Goal: Entertainment & Leisure: Consume media (video, audio)

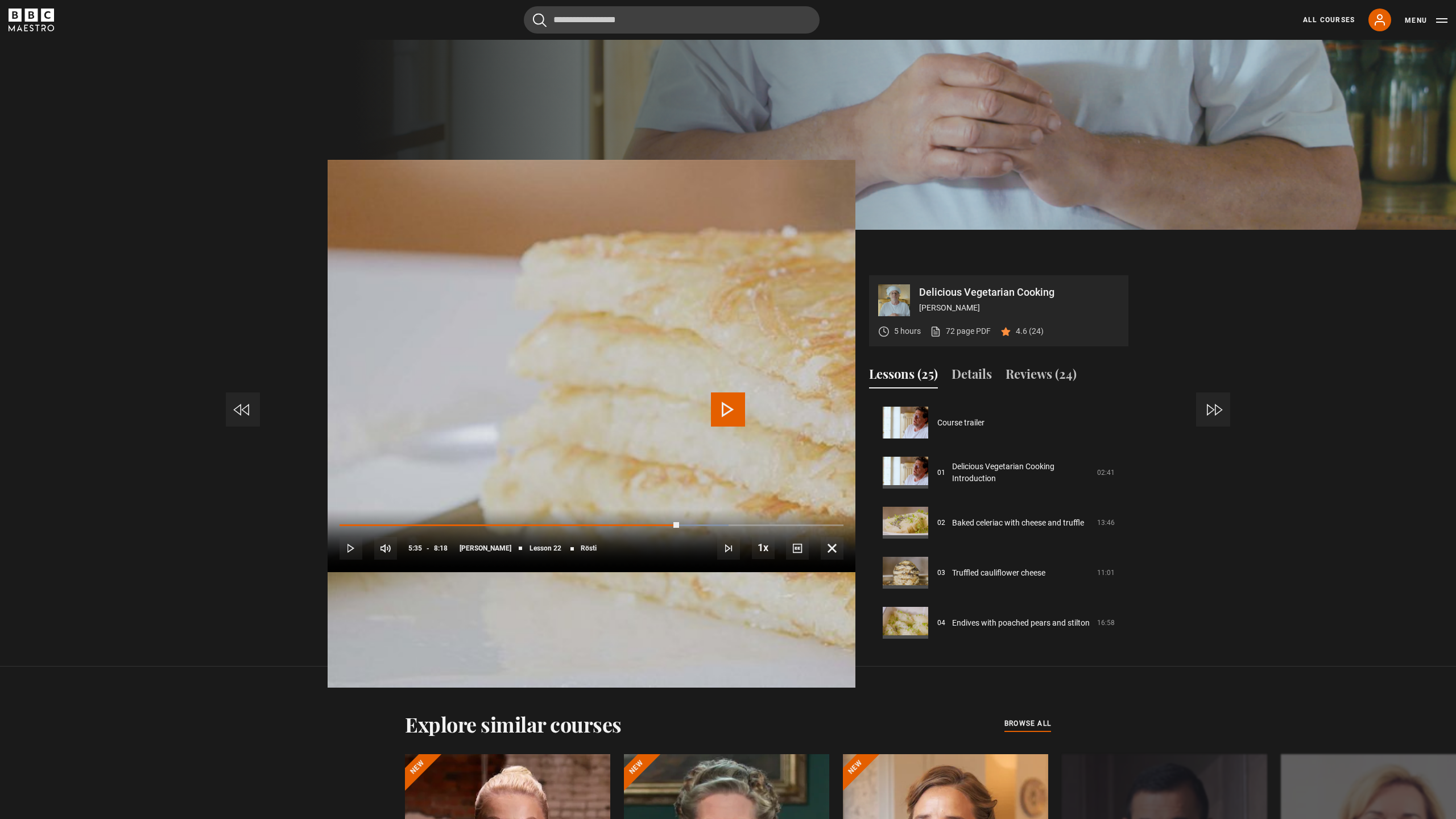
scroll to position [1051, 0]
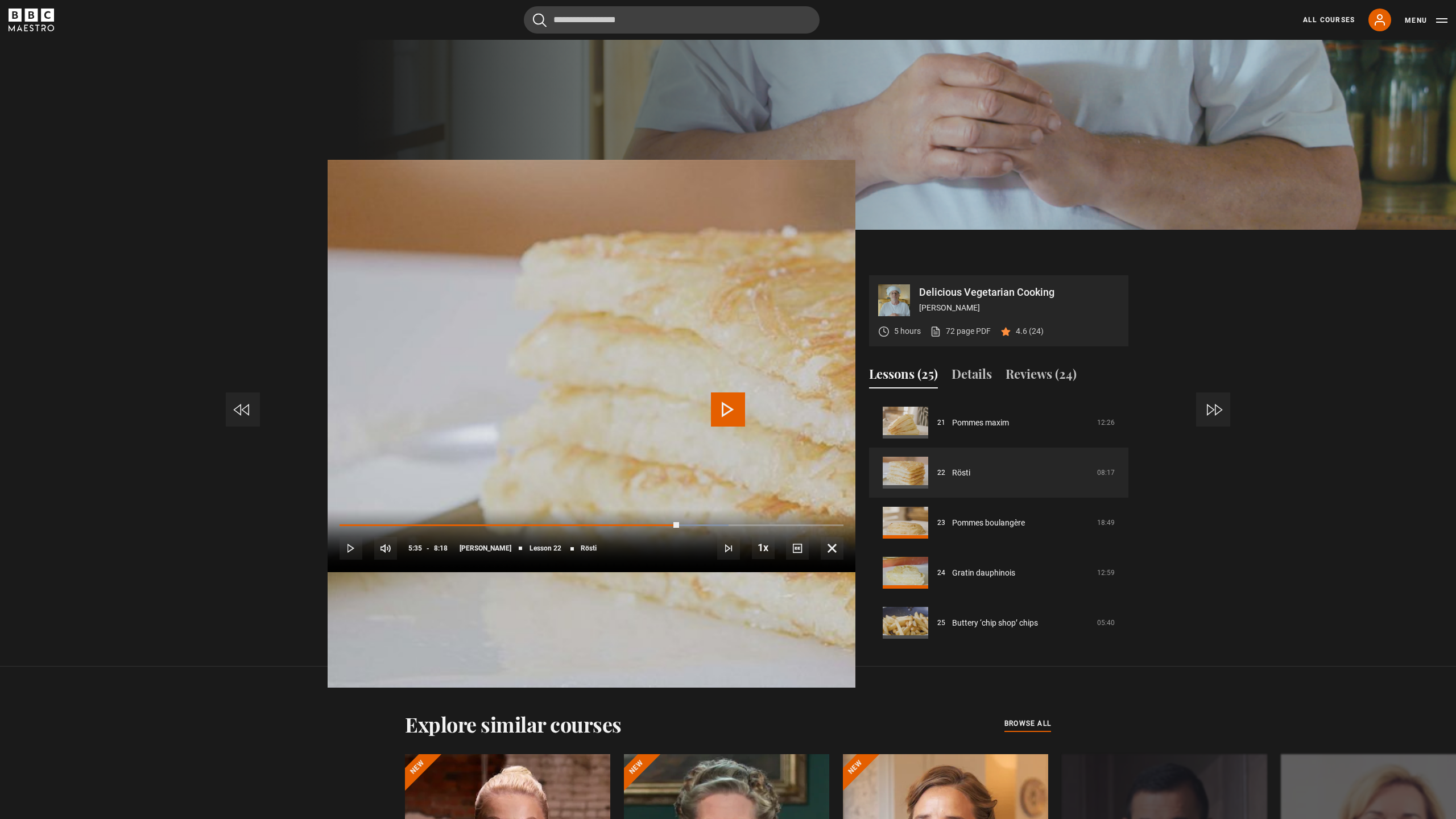
drag, startPoint x: 729, startPoint y: 411, endPoint x: 847, endPoint y: 794, distance: 400.8
click at [727, 414] on span "Video Player" at bounding box center [728, 410] width 34 height 34
click at [855, 572] on video-js "Video Player is loading. Play Lesson Rösti 10s Skip Back 10 seconds Pause 10s S…" at bounding box center [591, 424] width 528 height 297
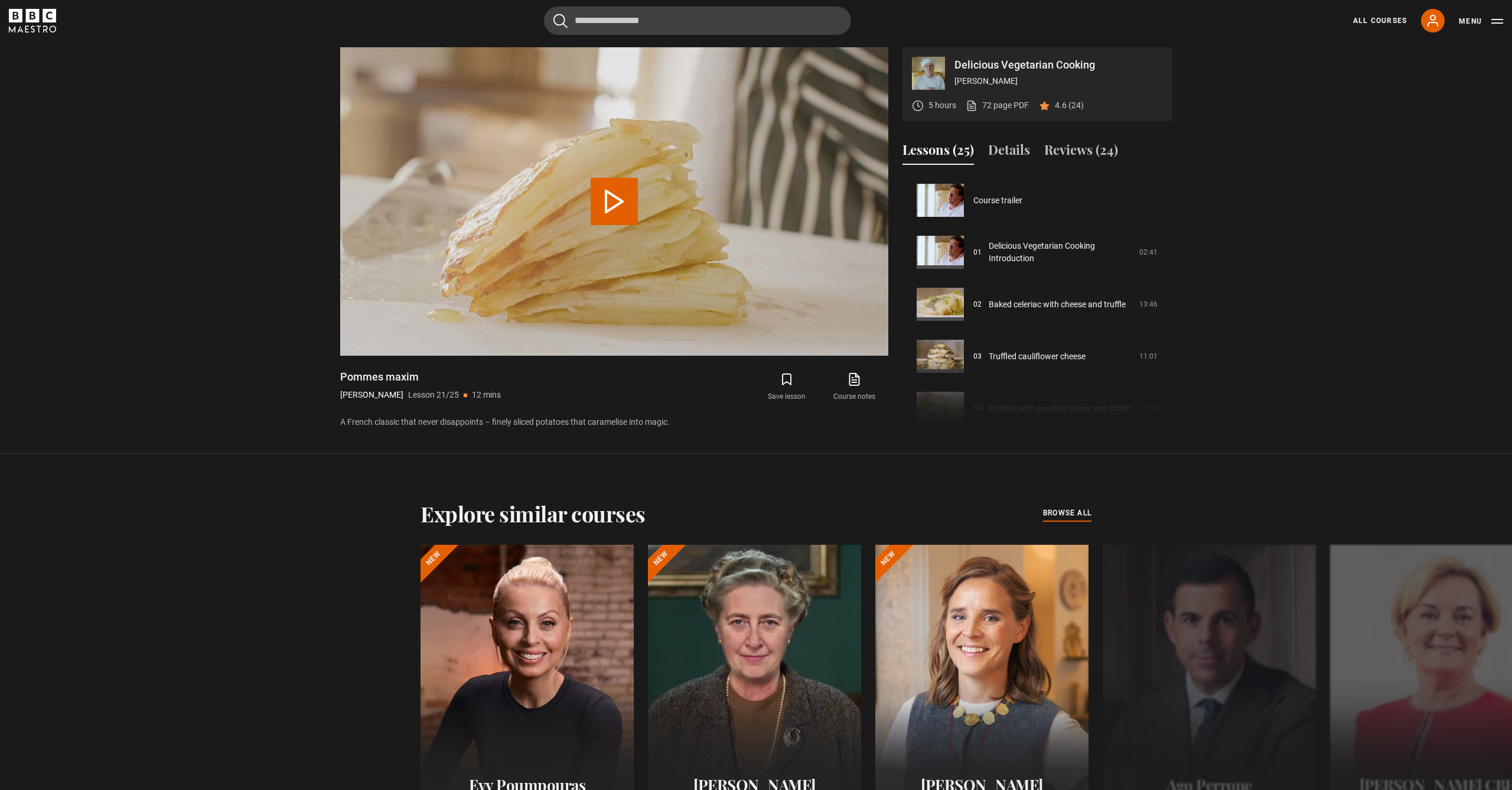
scroll to position [1039, 0]
click at [615, 195] on button "Play Lesson Pommes maxim" at bounding box center [614, 201] width 47 height 47
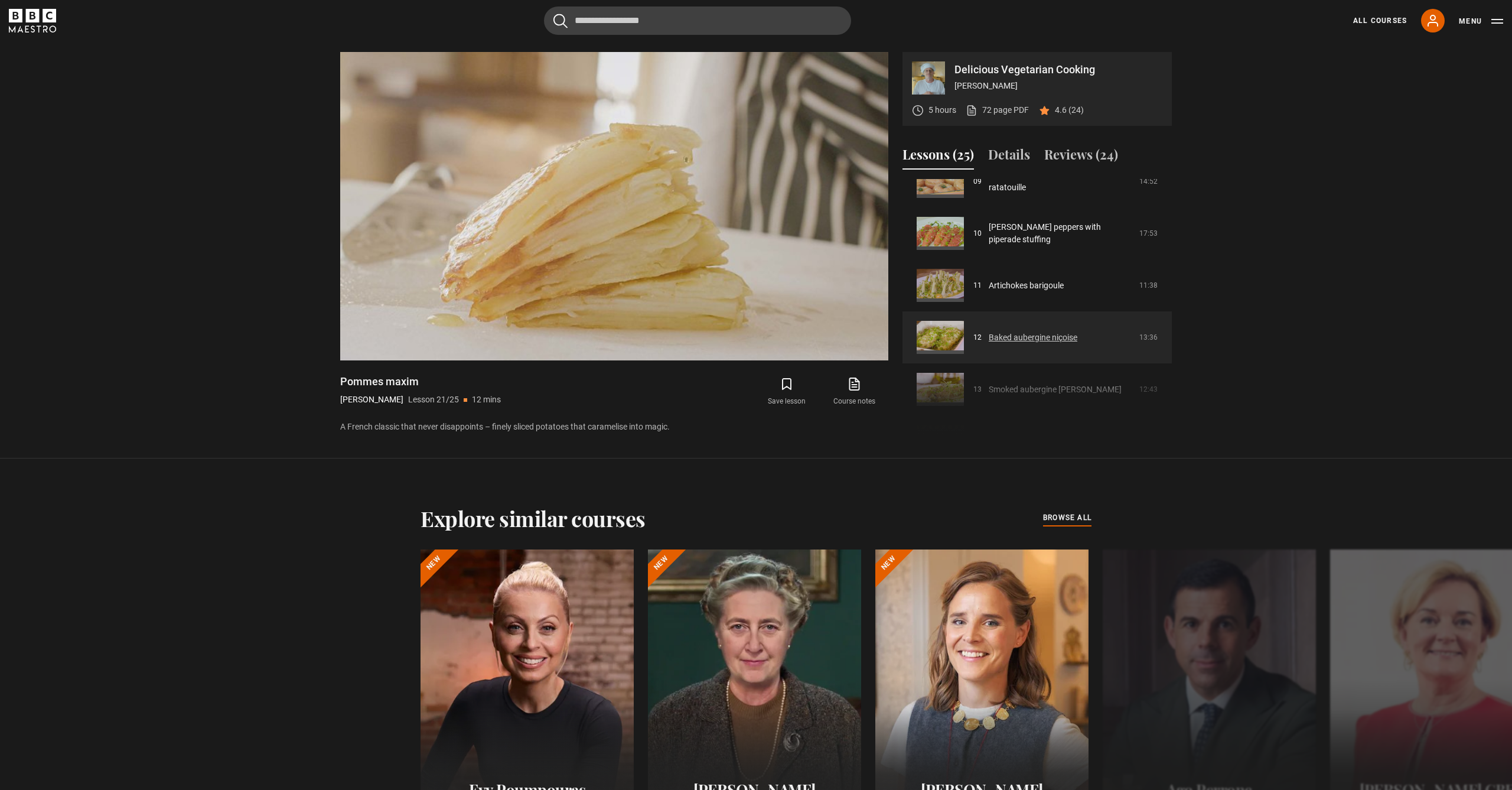
scroll to position [789, 0]
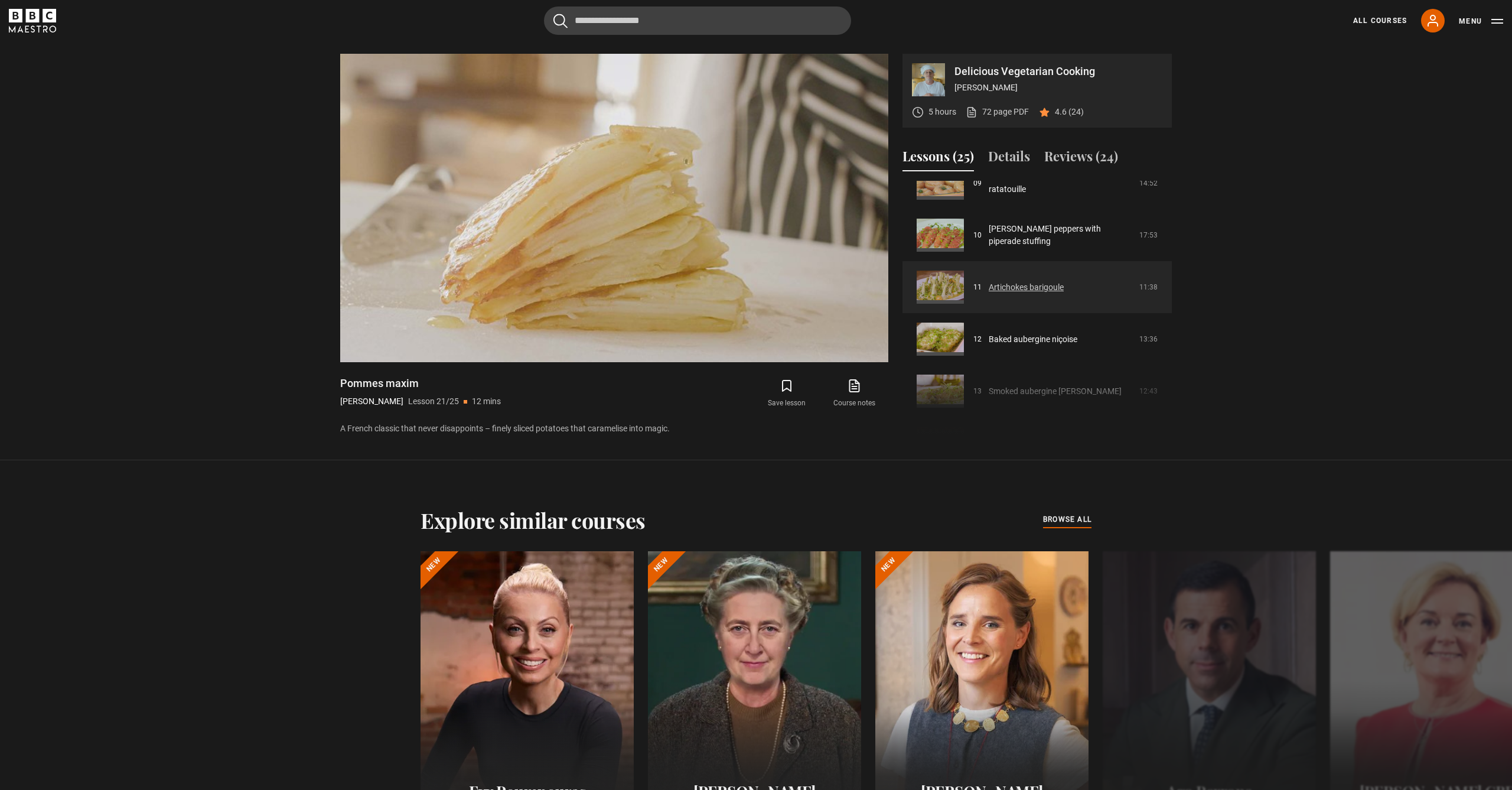
click at [1015, 287] on link "Artichokes barigoule" at bounding box center [1026, 287] width 75 height 12
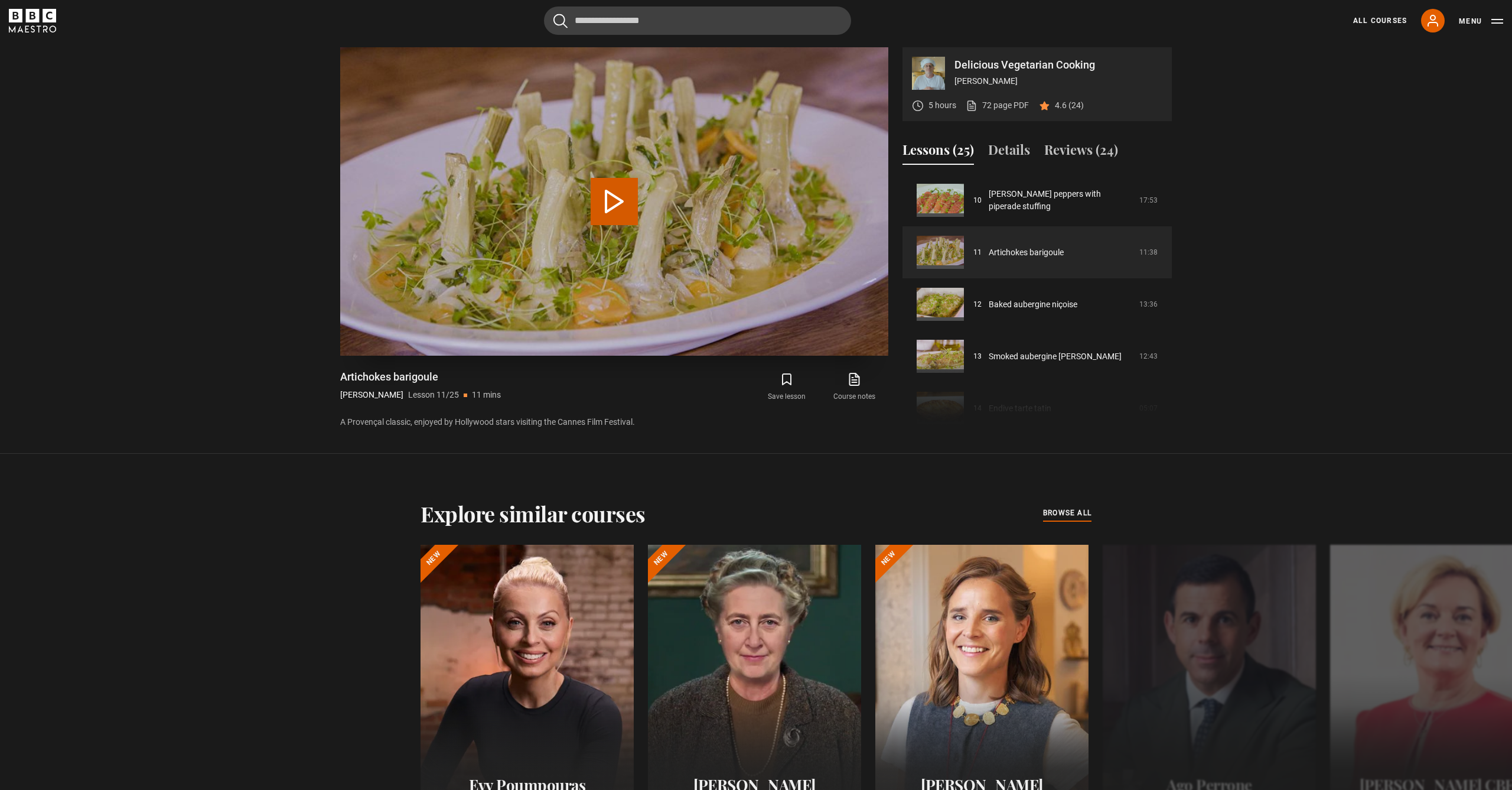
click at [617, 193] on button "Play Lesson Artichokes barigoule" at bounding box center [614, 201] width 47 height 47
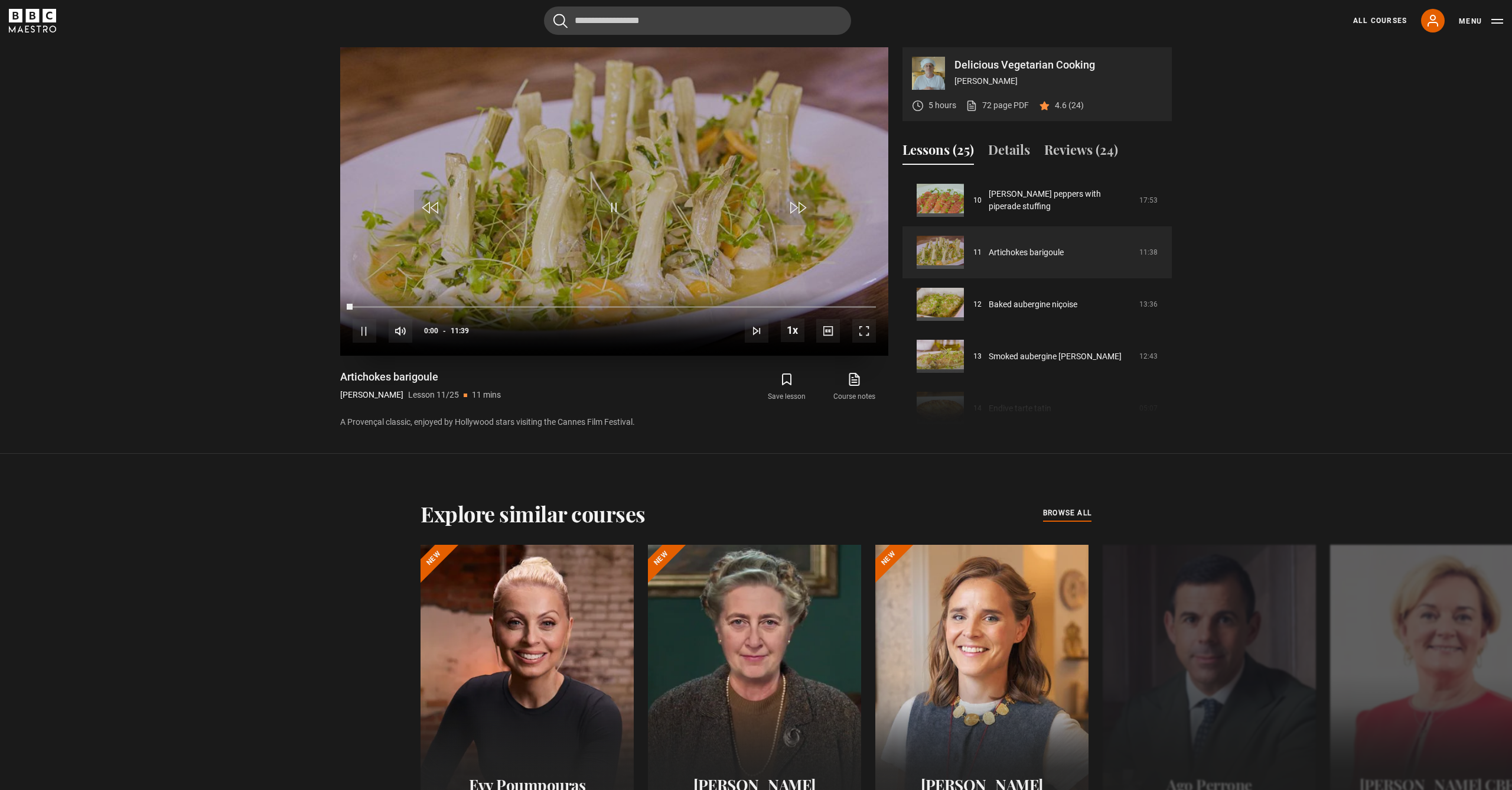
click at [358, 330] on span "Video Player" at bounding box center [364, 331] width 24 height 24
click at [612, 208] on span "Video Player" at bounding box center [614, 207] width 35 height 35
click at [866, 331] on span "Video Player" at bounding box center [864, 331] width 24 height 24
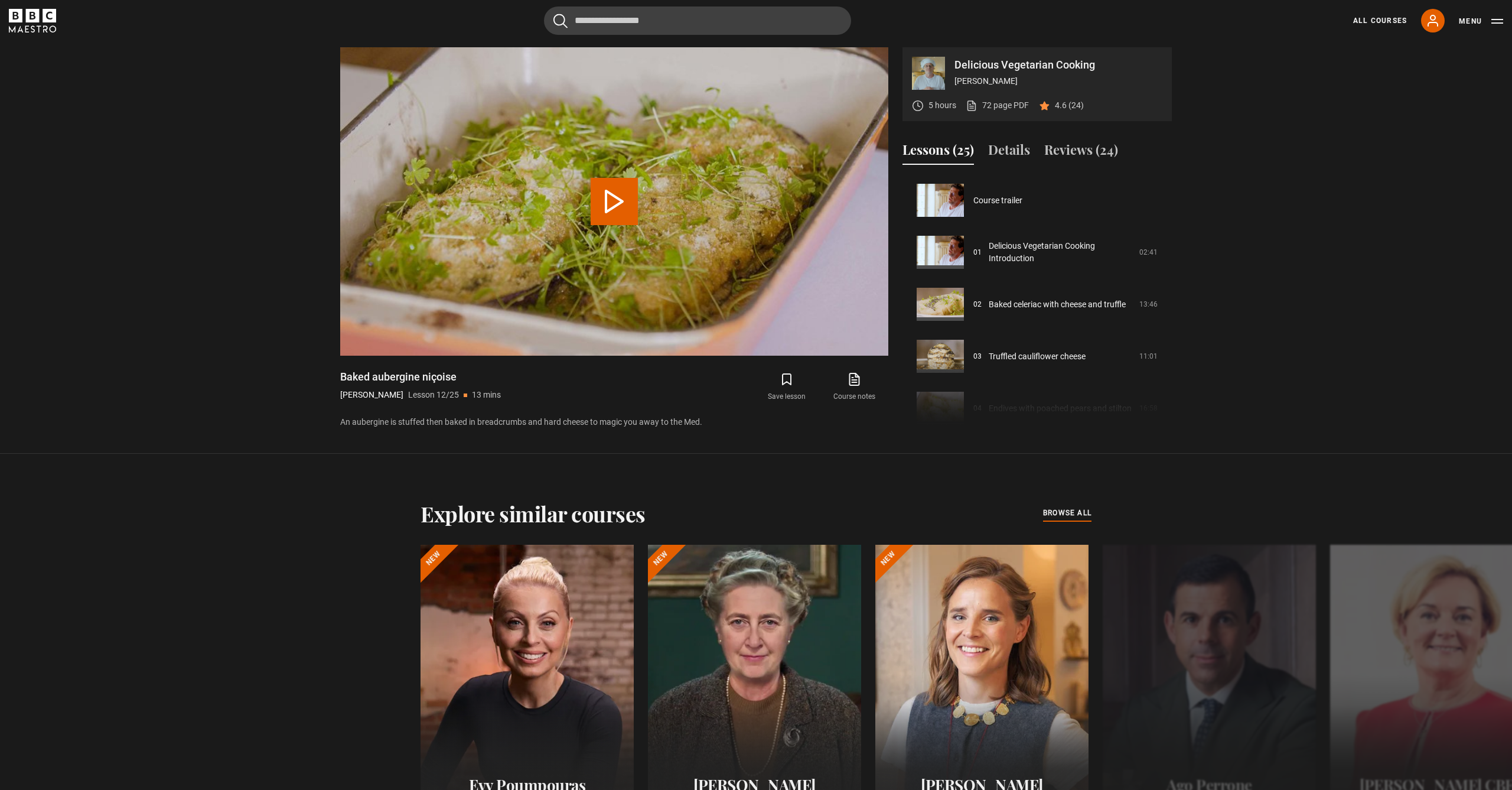
scroll to position [572, 0]
click at [612, 200] on button "Play Lesson Baked aubergine niçoise" at bounding box center [614, 201] width 47 height 47
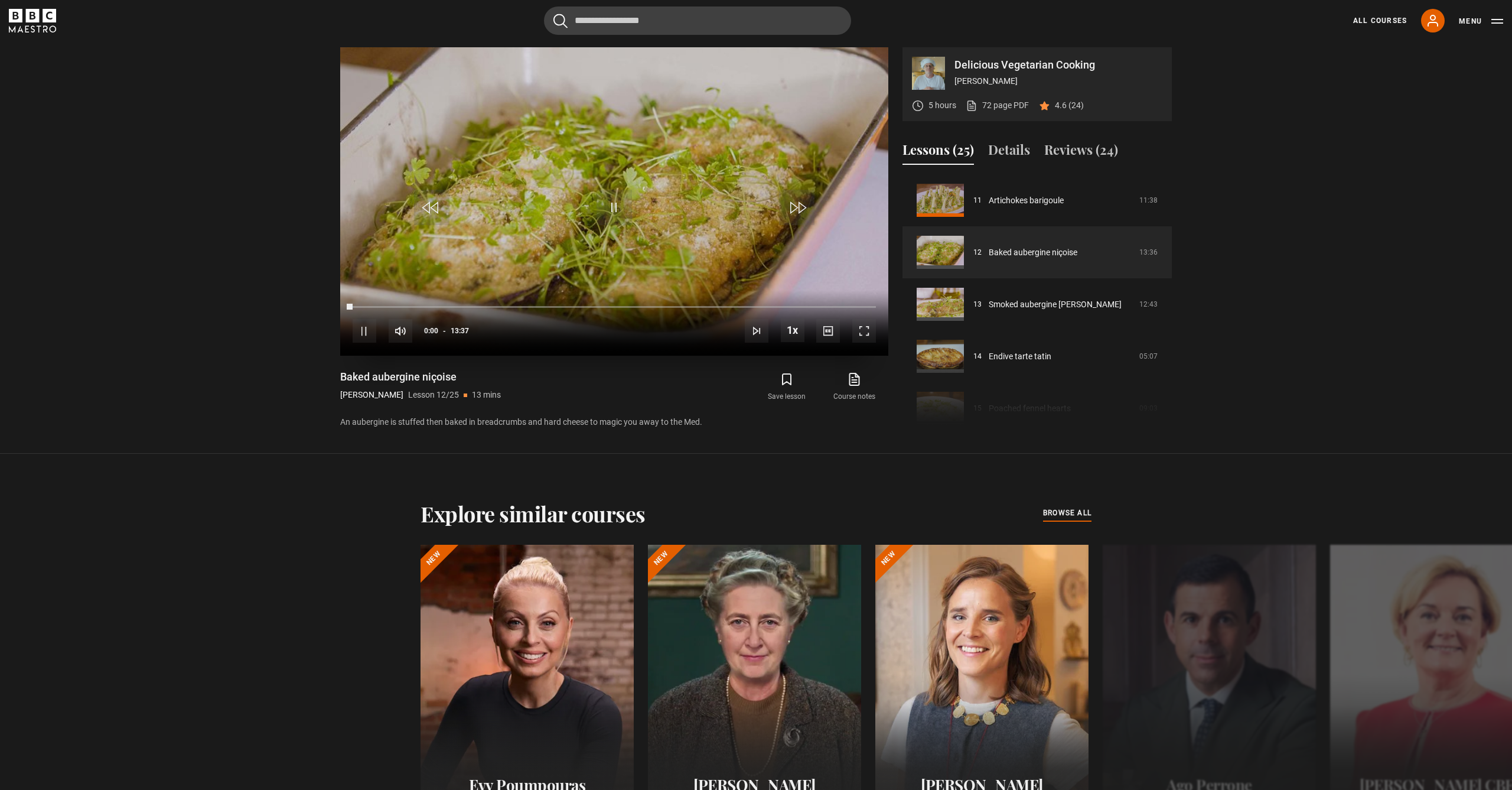
click at [873, 332] on span "Video Player" at bounding box center [864, 331] width 24 height 24
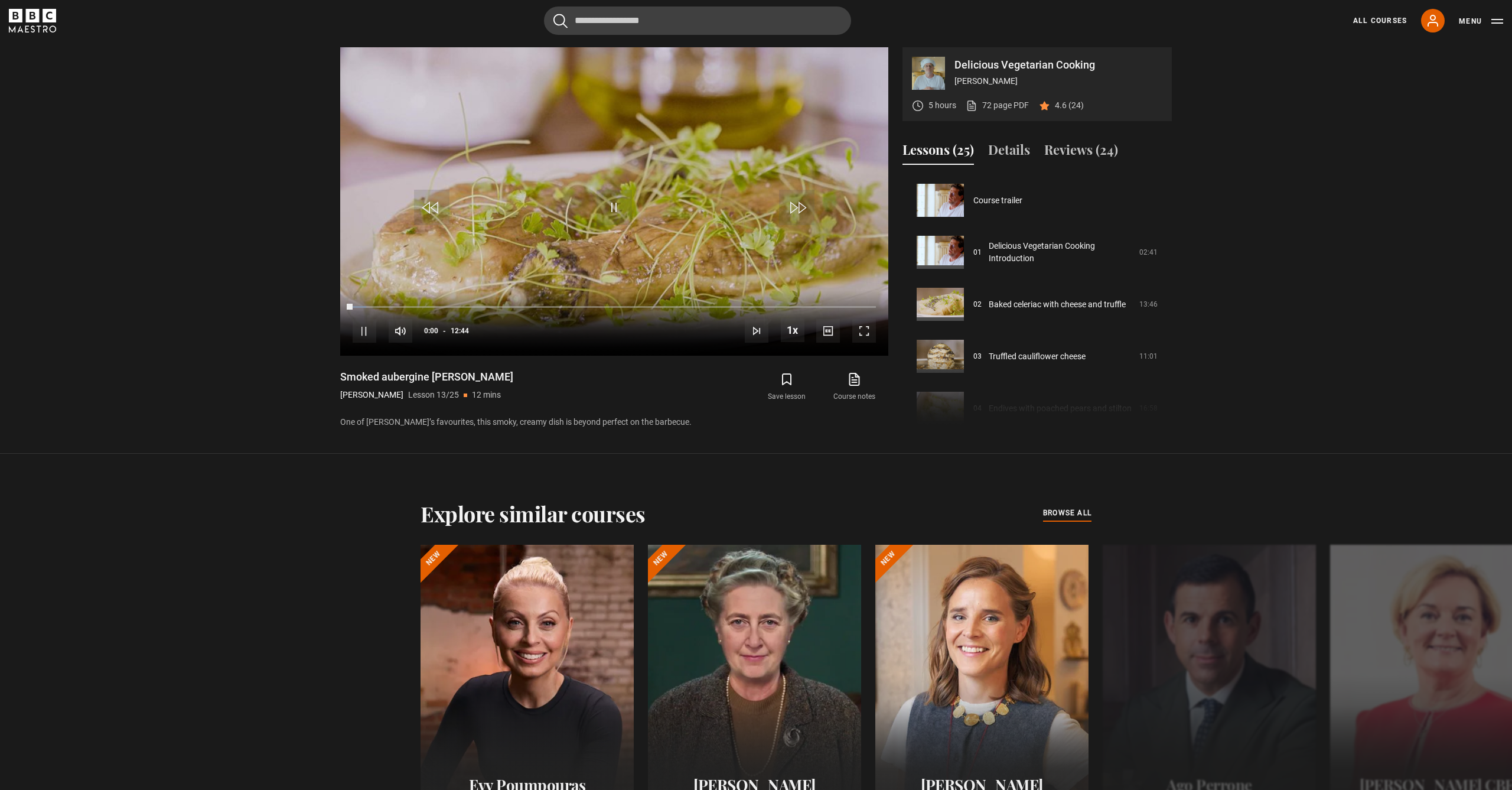
scroll to position [624, 0]
click at [862, 333] on span "Video Player" at bounding box center [864, 331] width 24 height 24
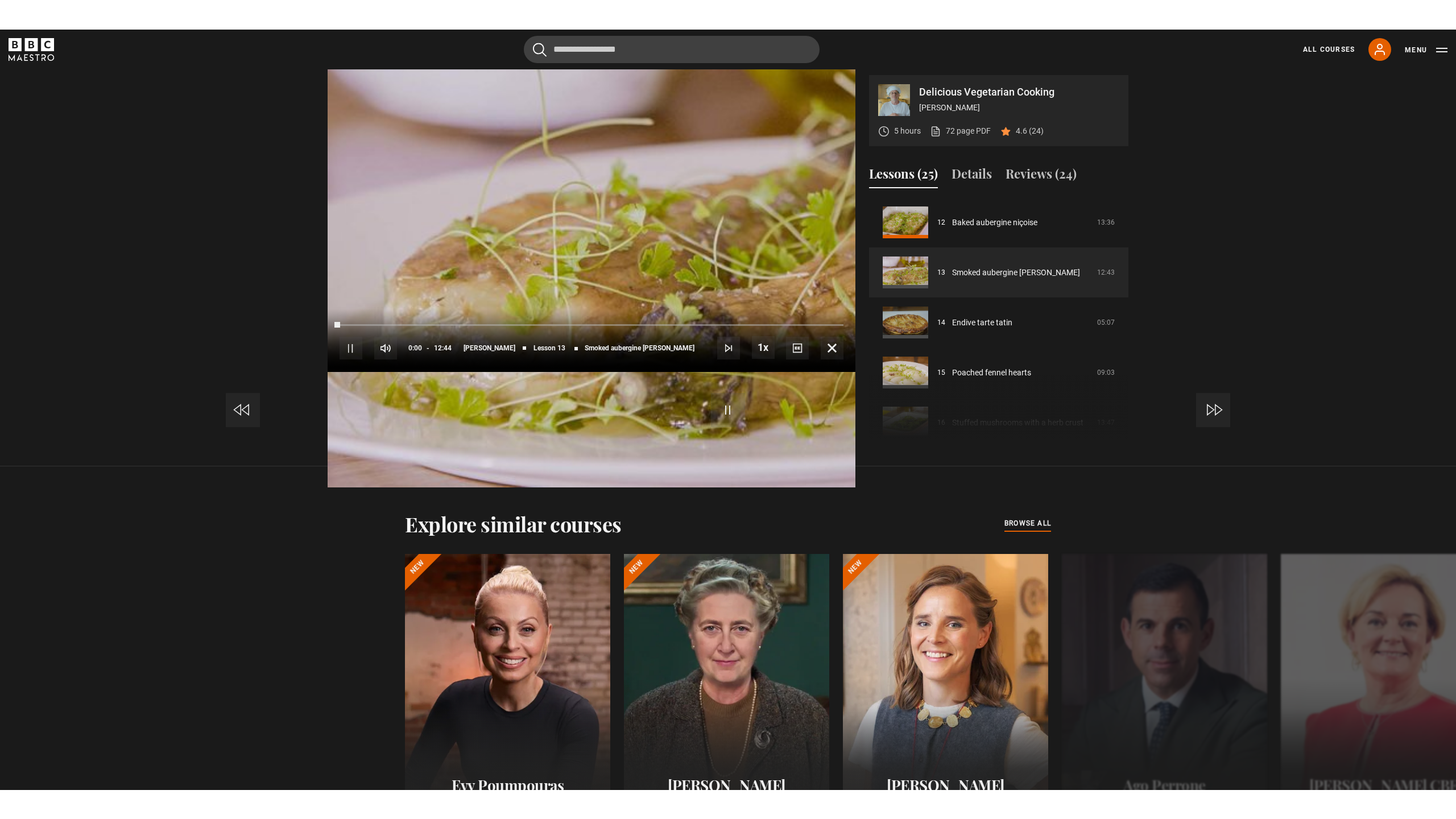
scroll to position [825, 0]
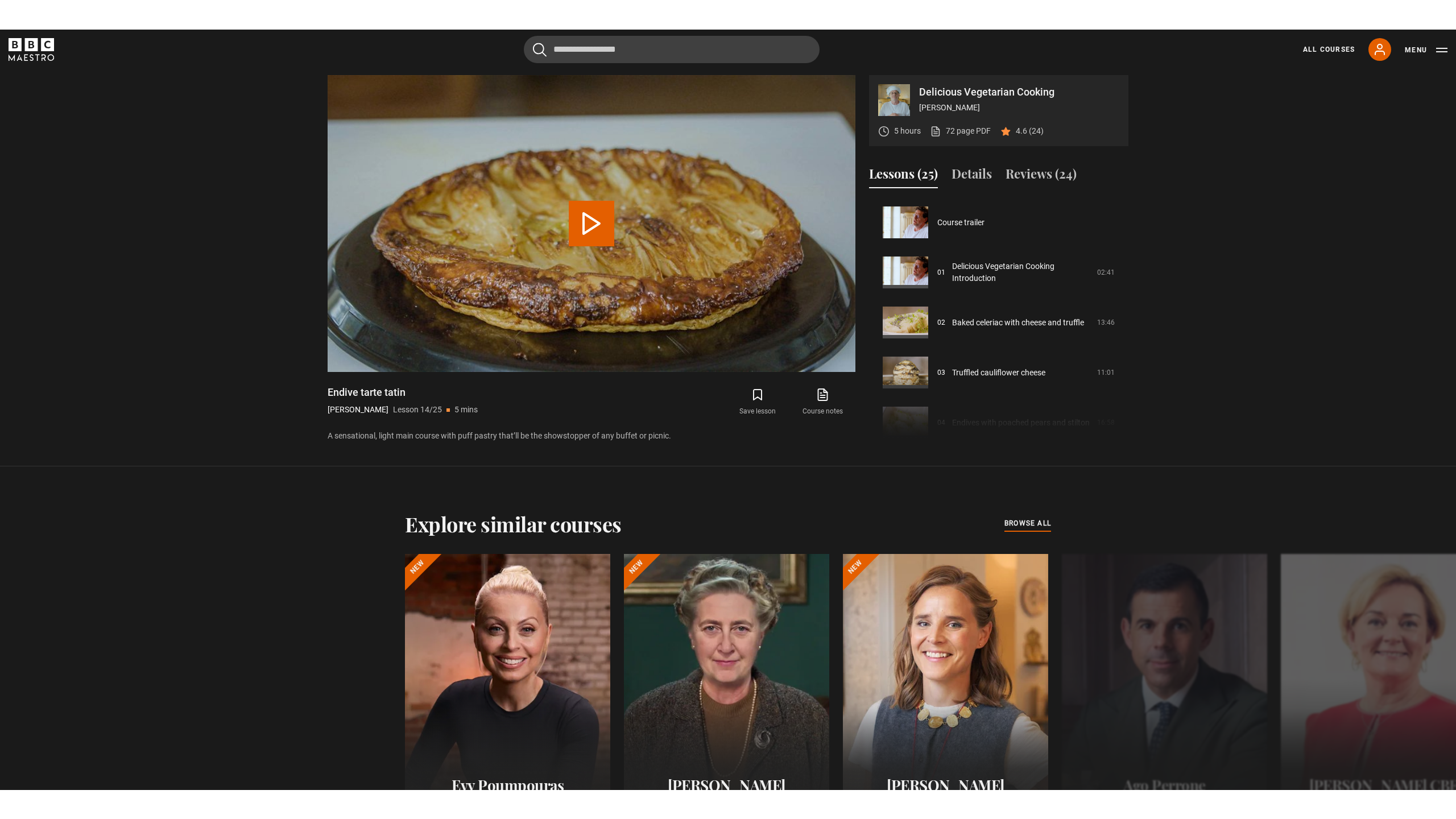
scroll to position [651, 0]
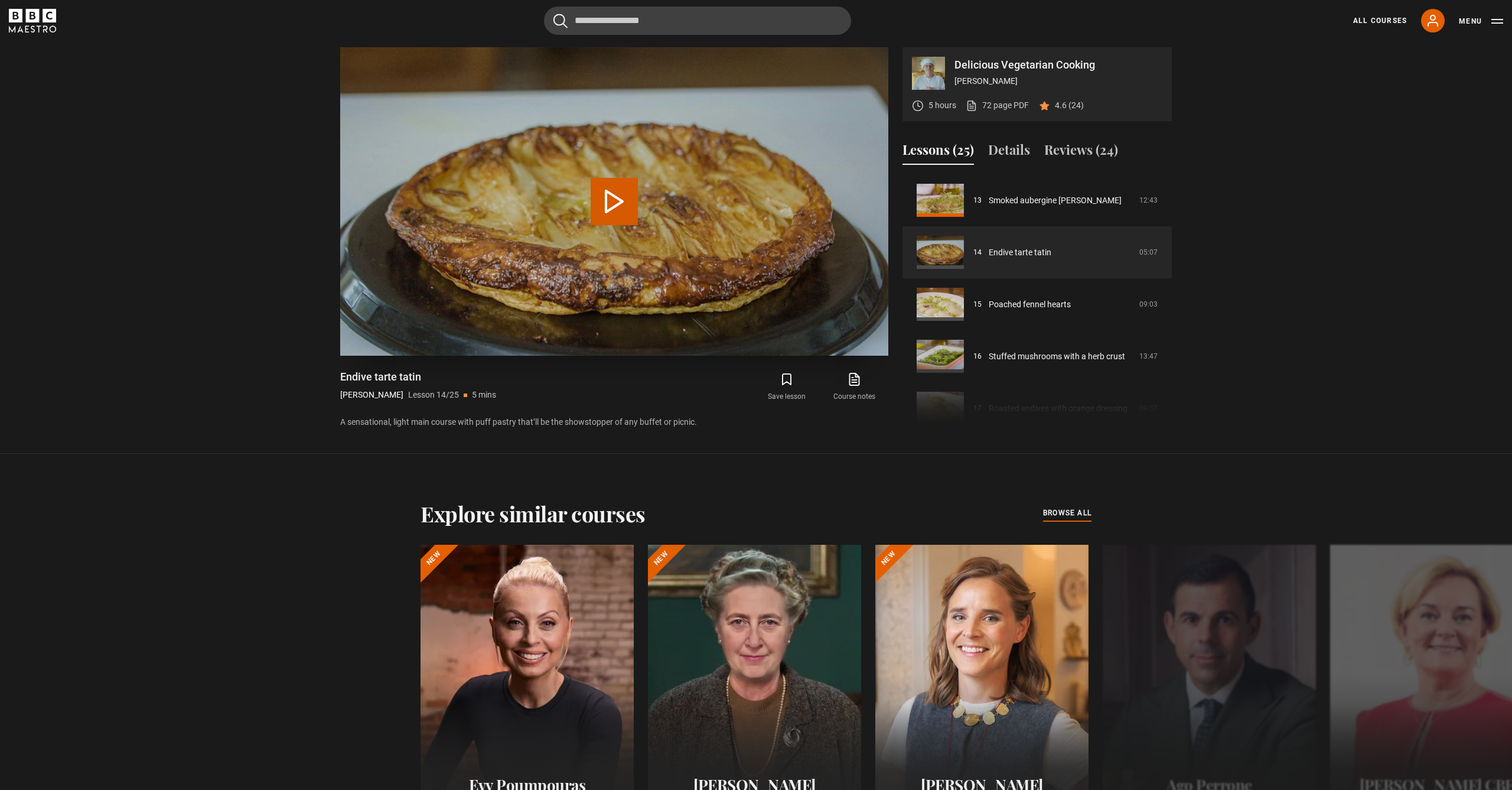
click at [621, 191] on button "Play Lesson Endive tarte tatin" at bounding box center [614, 201] width 47 height 47
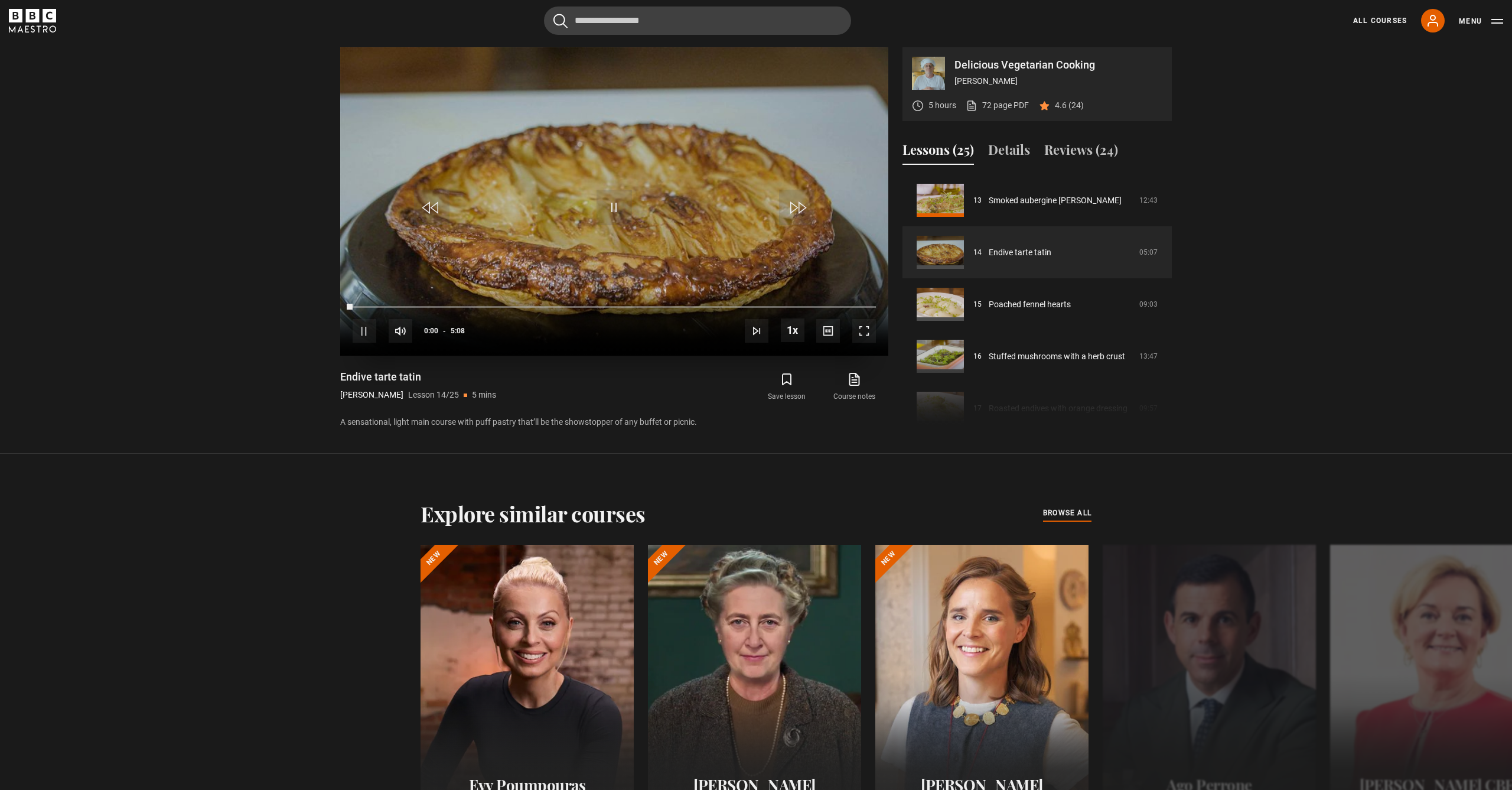
click at [860, 329] on span "Video Player" at bounding box center [864, 331] width 24 height 24
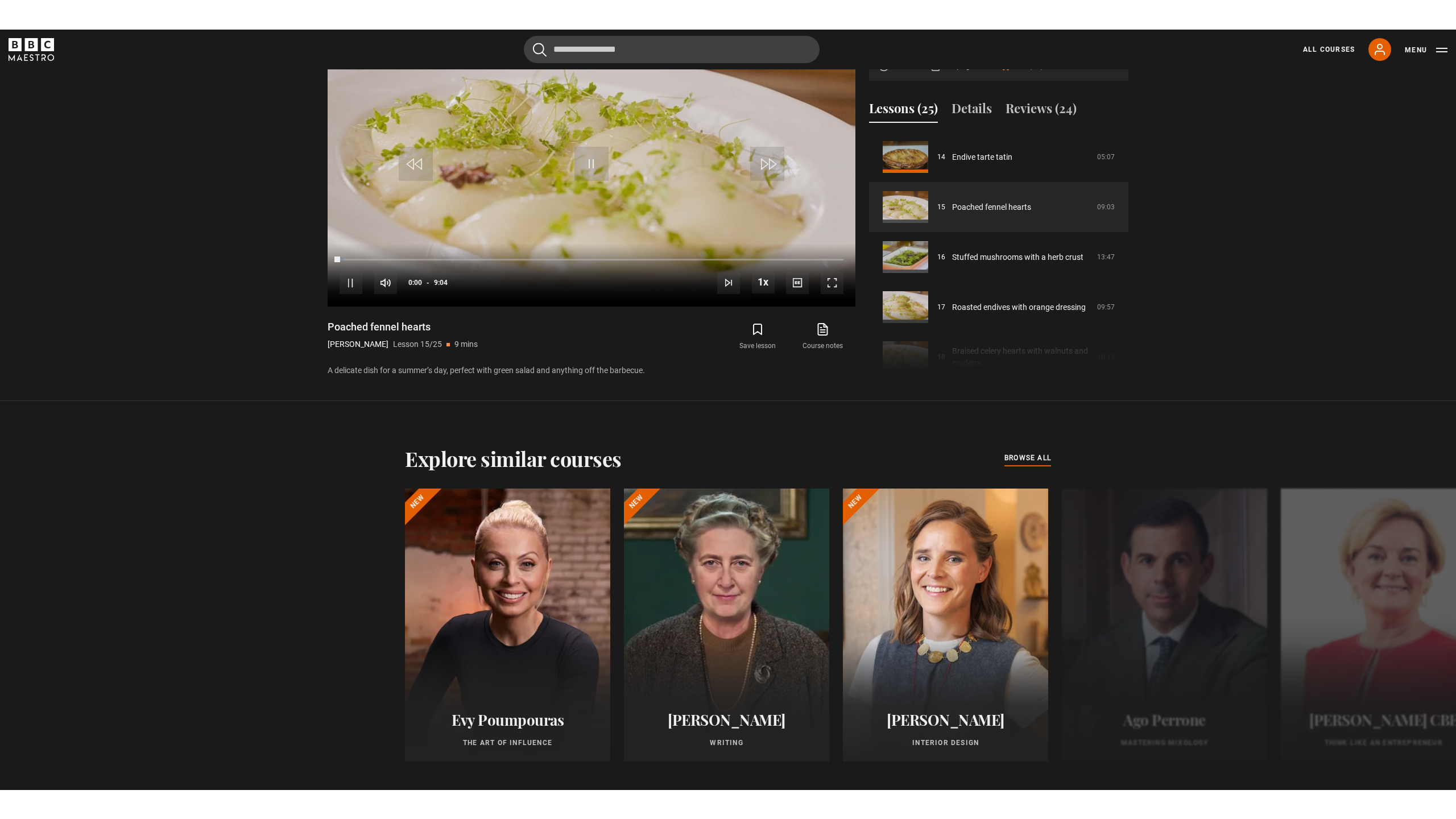
scroll to position [833, 0]
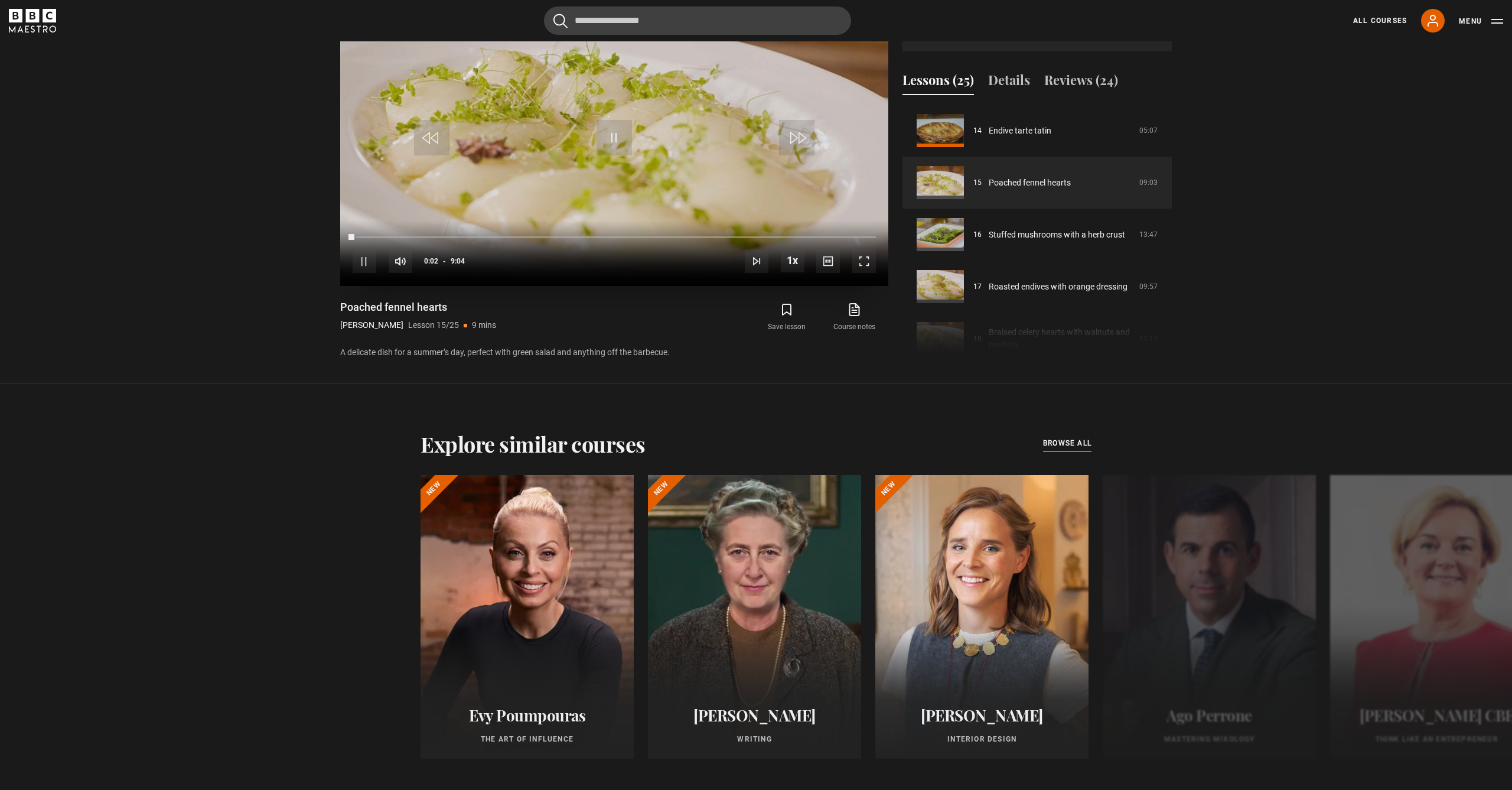
click at [860, 264] on span "Video Player" at bounding box center [864, 261] width 24 height 24
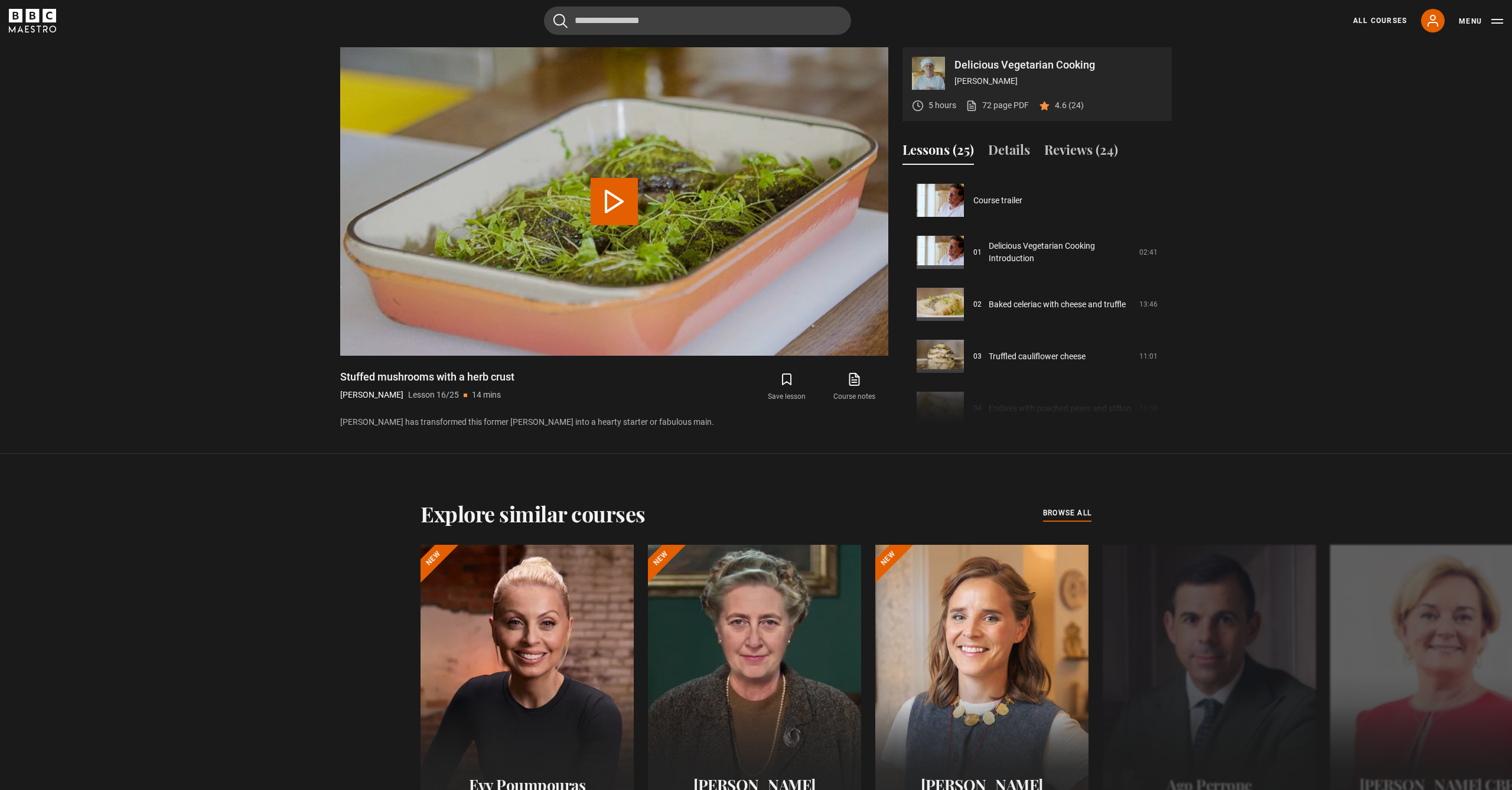
scroll to position [780, 0]
click at [627, 211] on button "Play Lesson Stuffed mushrooms with a herb crust" at bounding box center [614, 201] width 47 height 47
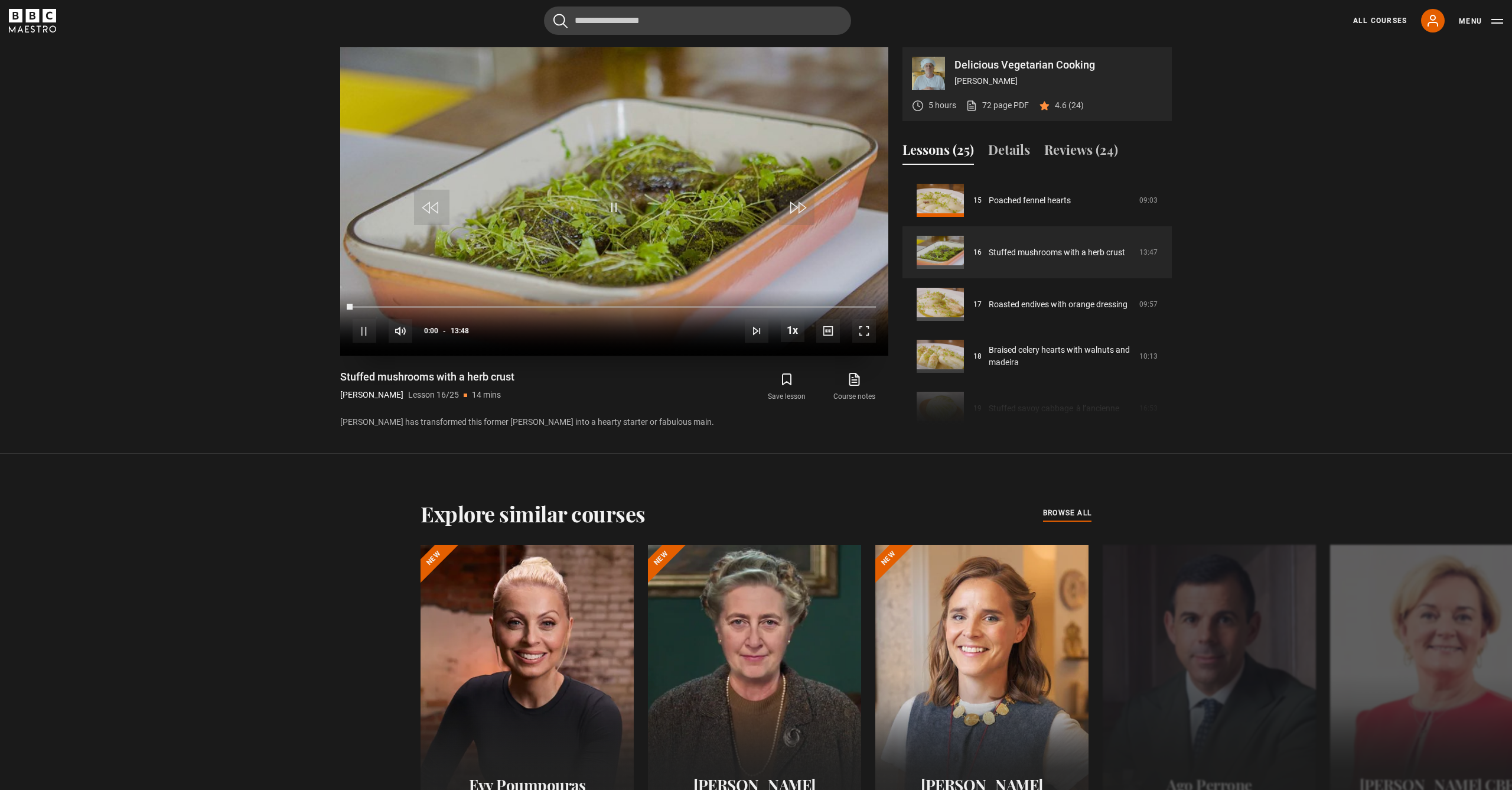
click at [872, 331] on span "Video Player" at bounding box center [864, 331] width 24 height 24
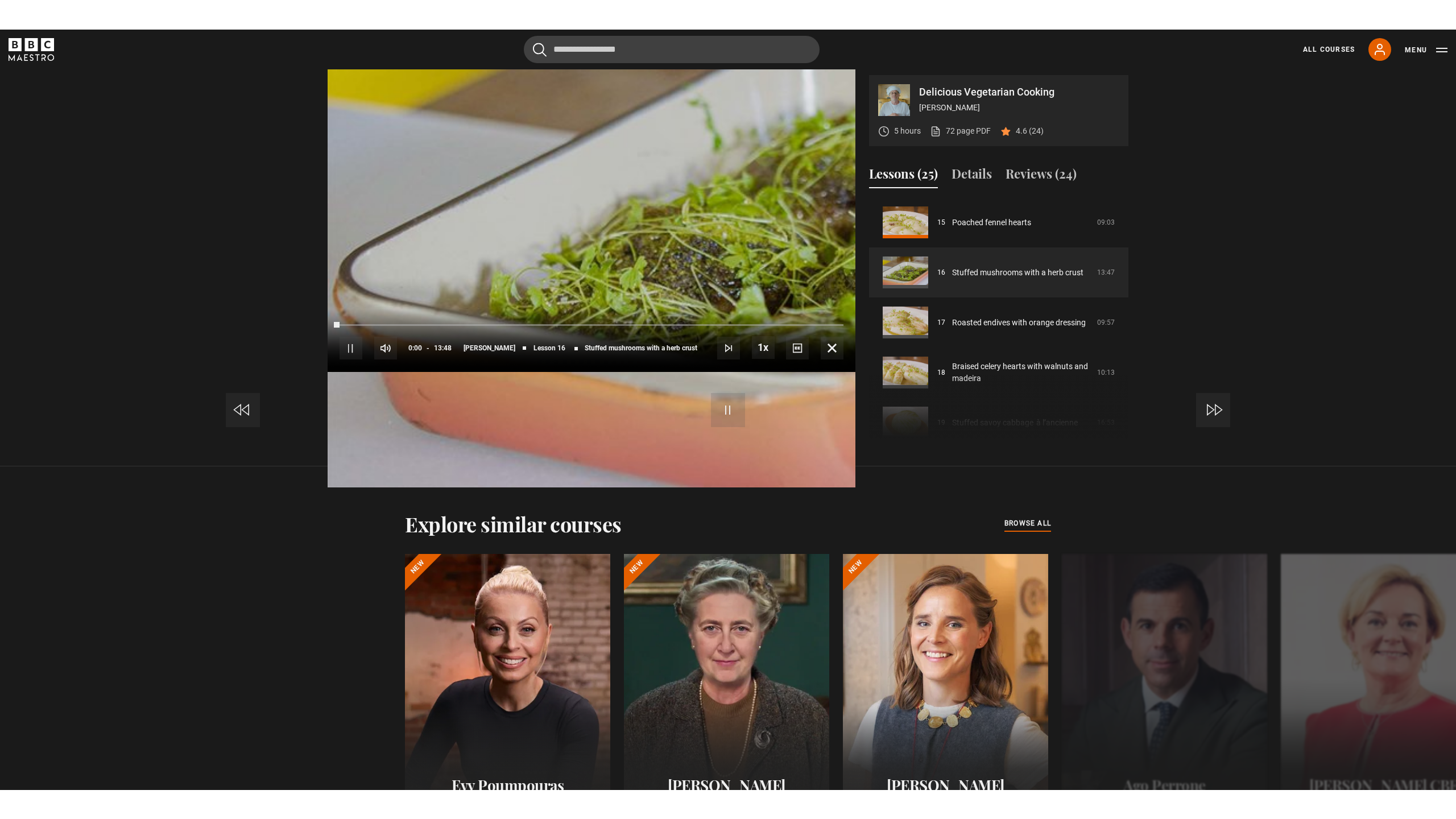
scroll to position [825, 0]
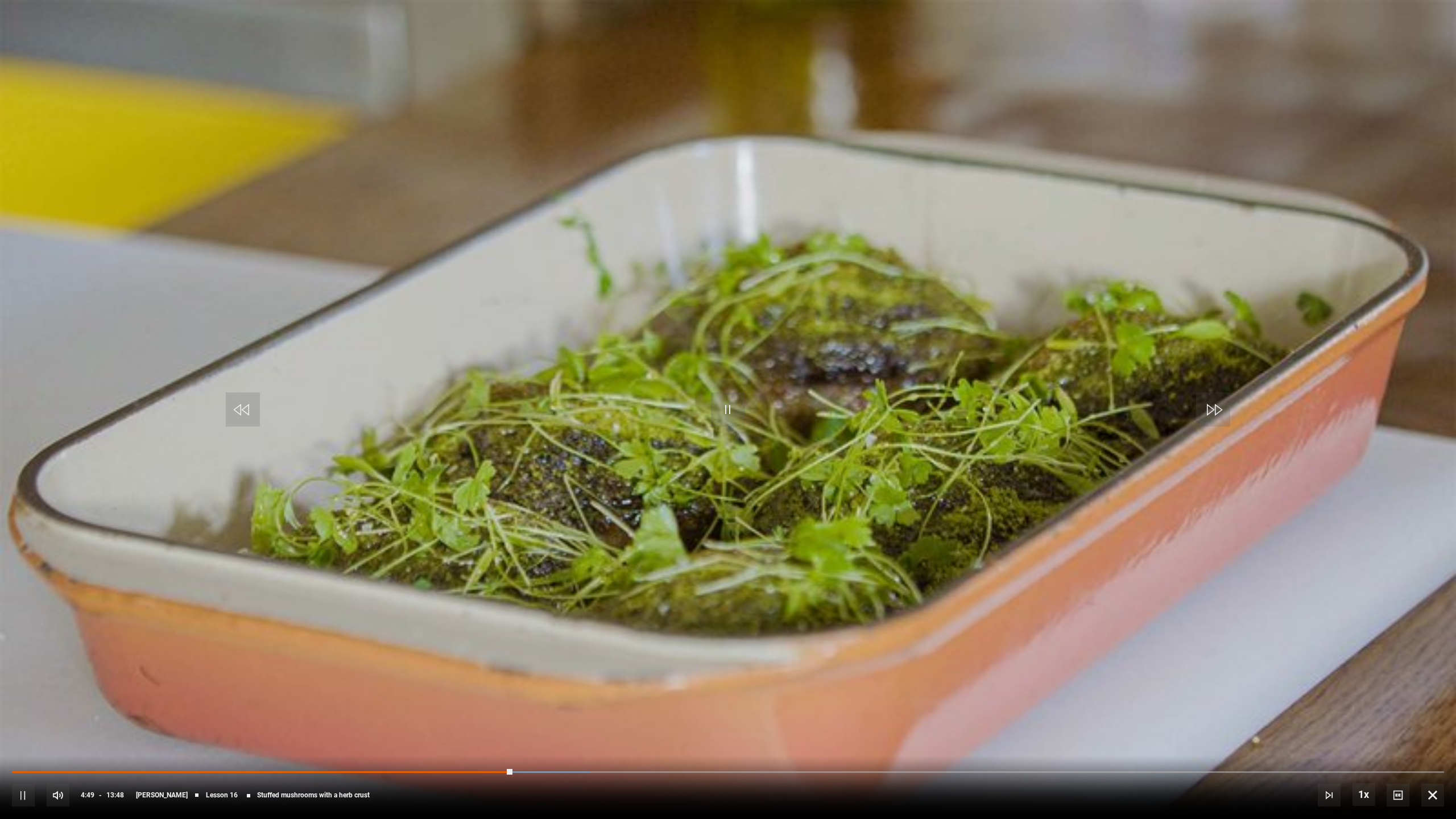
click at [730, 408] on span "Video Player" at bounding box center [728, 410] width 34 height 34
click at [510, 760] on div "10s Skip Back 10 seconds Pause 10s Skip Forward 10 seconds Loaded : 42.84% 04:4…" at bounding box center [728, 788] width 1456 height 63
click at [521, 760] on div "Loaded : 42.84% 04:54 05:07" at bounding box center [727, 771] width 1432 height 3
click at [508, 760] on div "04:46" at bounding box center [509, 771] width 2 height 3
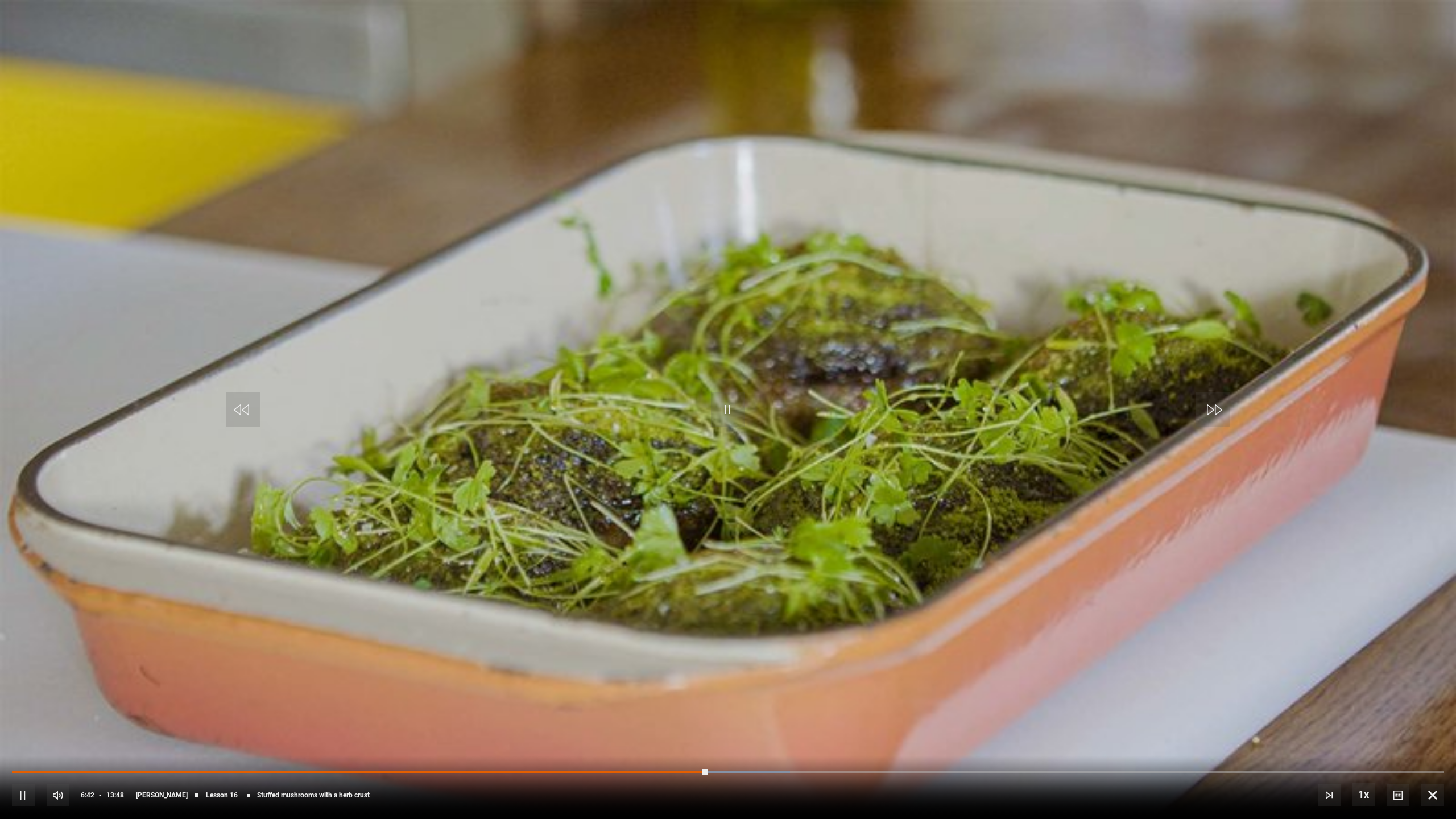
click at [732, 402] on span "Video Player" at bounding box center [728, 410] width 34 height 34
click at [731, 402] on span "Video Player" at bounding box center [728, 410] width 34 height 34
click at [733, 415] on span "Video Player" at bounding box center [728, 410] width 34 height 34
click at [733, 421] on span "Video Player" at bounding box center [728, 410] width 34 height 34
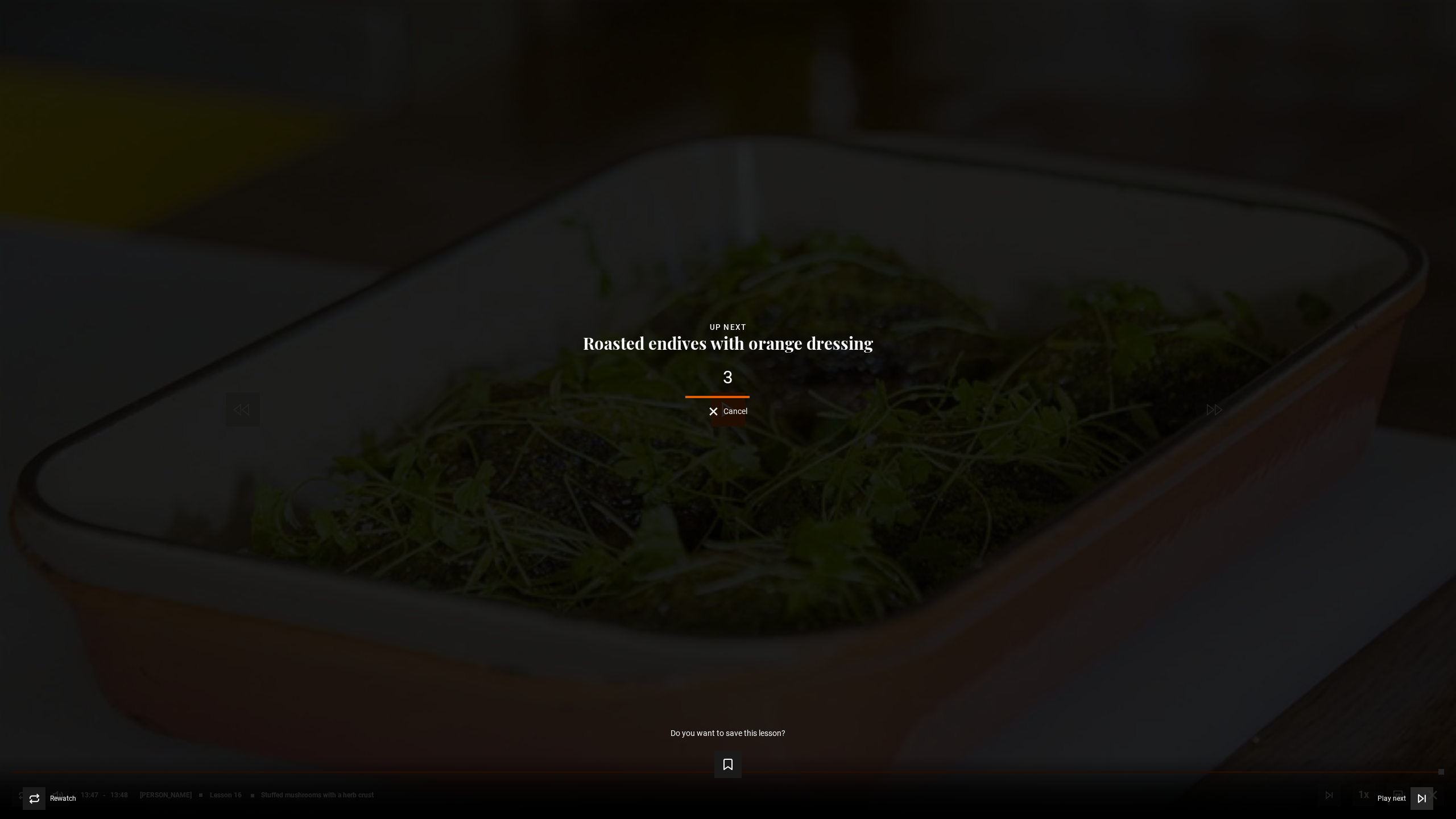
click at [1391, 760] on span "Play next" at bounding box center [1392, 799] width 29 height 7
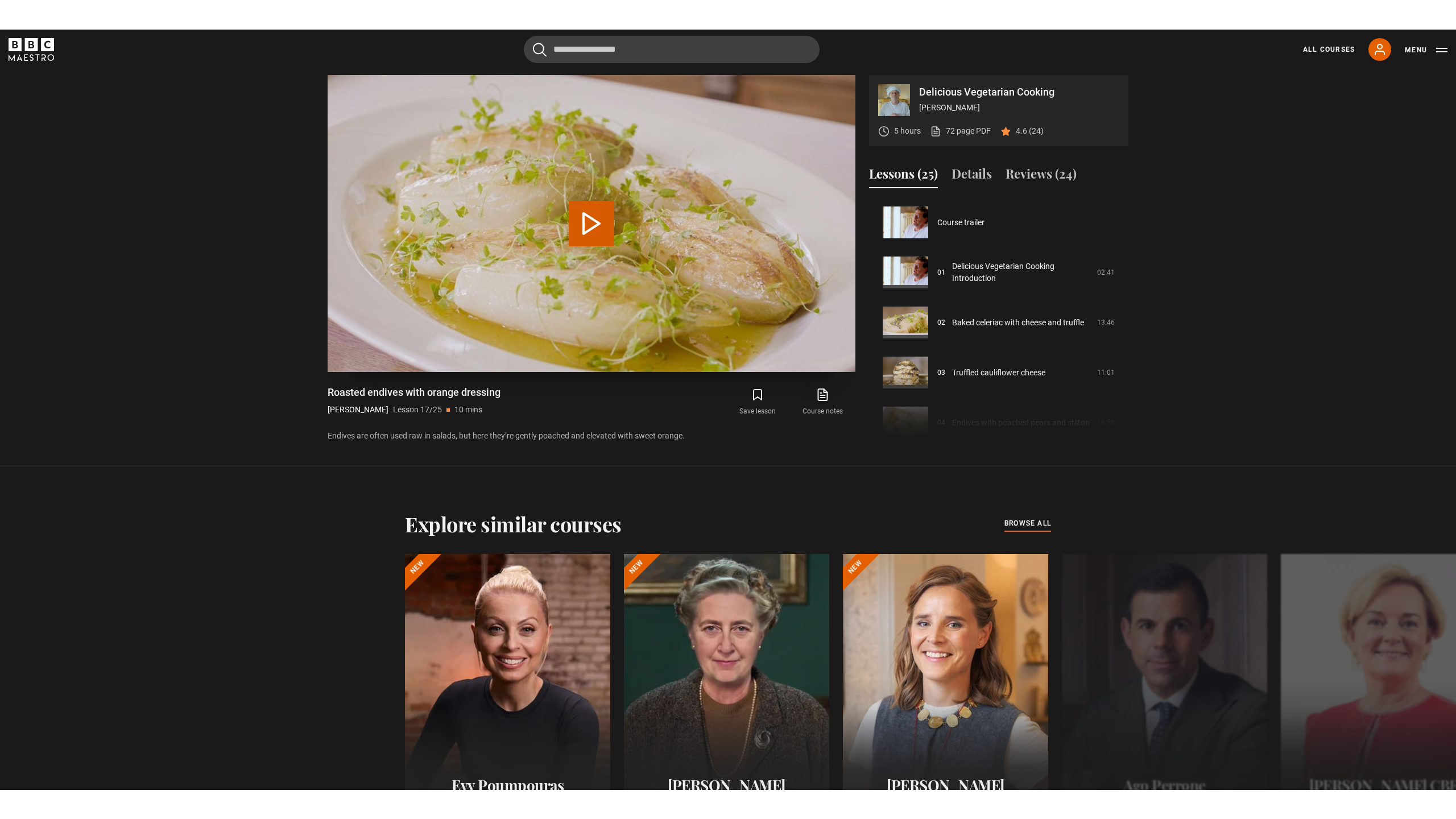
scroll to position [801, 0]
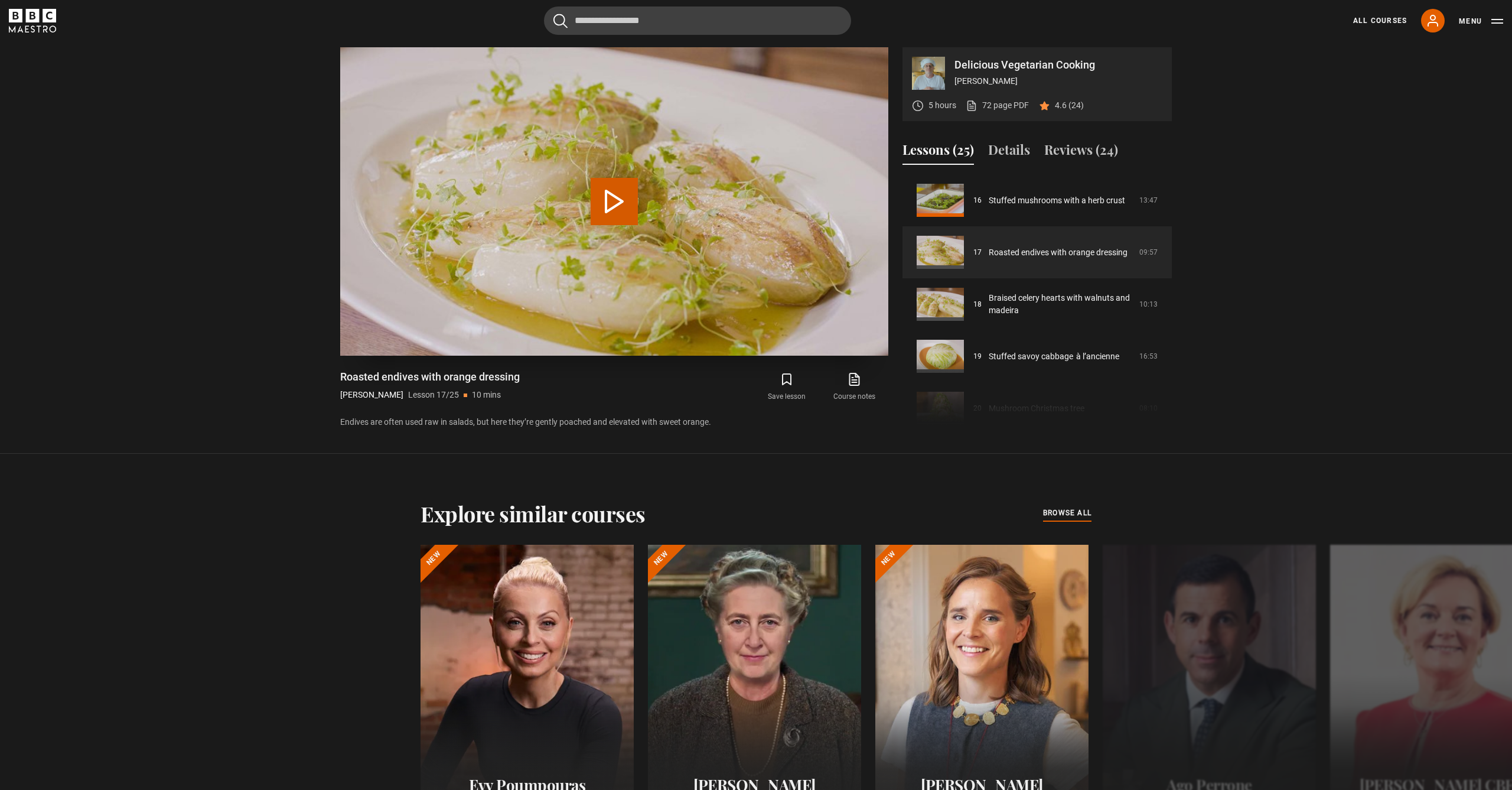
click at [614, 194] on button "Play Lesson Roasted endives with orange dressing" at bounding box center [614, 201] width 47 height 47
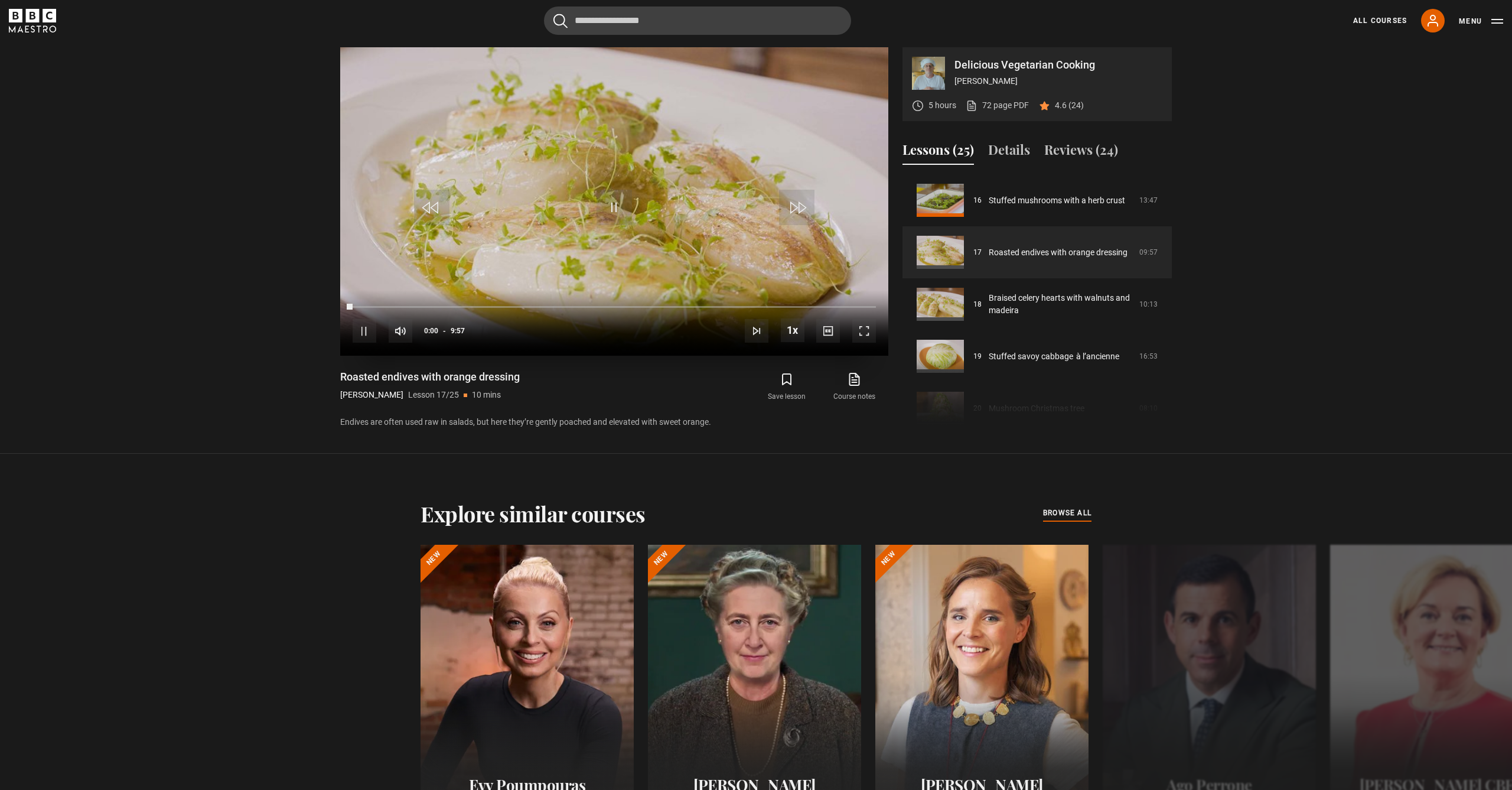
click at [873, 329] on span "Video Player" at bounding box center [864, 331] width 24 height 24
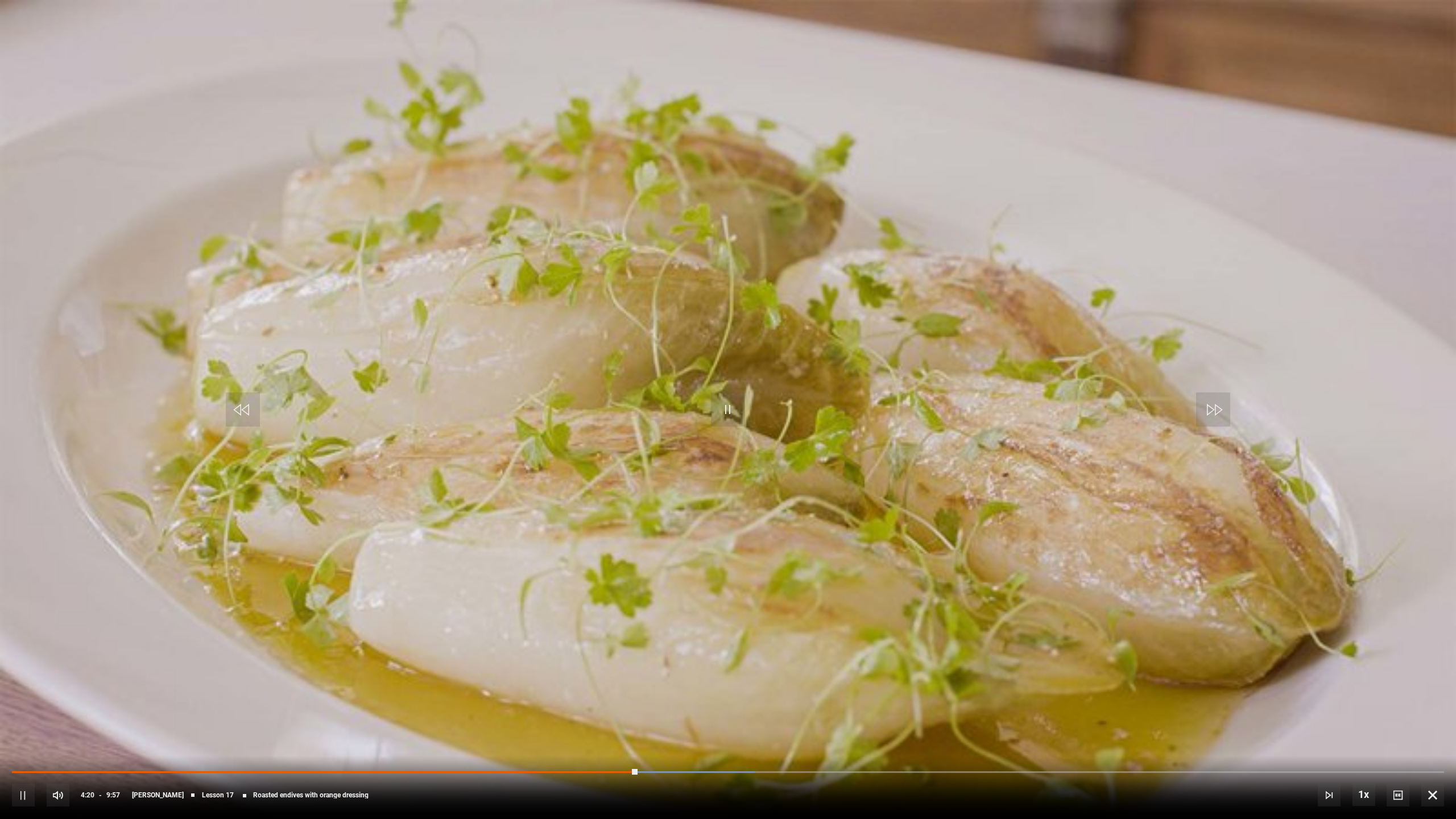
click at [532, 760] on div "10s Skip Back 10 seconds Pause 10s Skip Forward 10 seconds Loaded : 51.86% 3:36…" at bounding box center [728, 788] width 1456 height 63
click at [539, 760] on div "Loaded : 52.43% 3:39 4:22" at bounding box center [727, 771] width 1432 height 3
click at [468, 760] on div "Loaded : 37.74% 3:10 3:40" at bounding box center [727, 772] width 1432 height 2
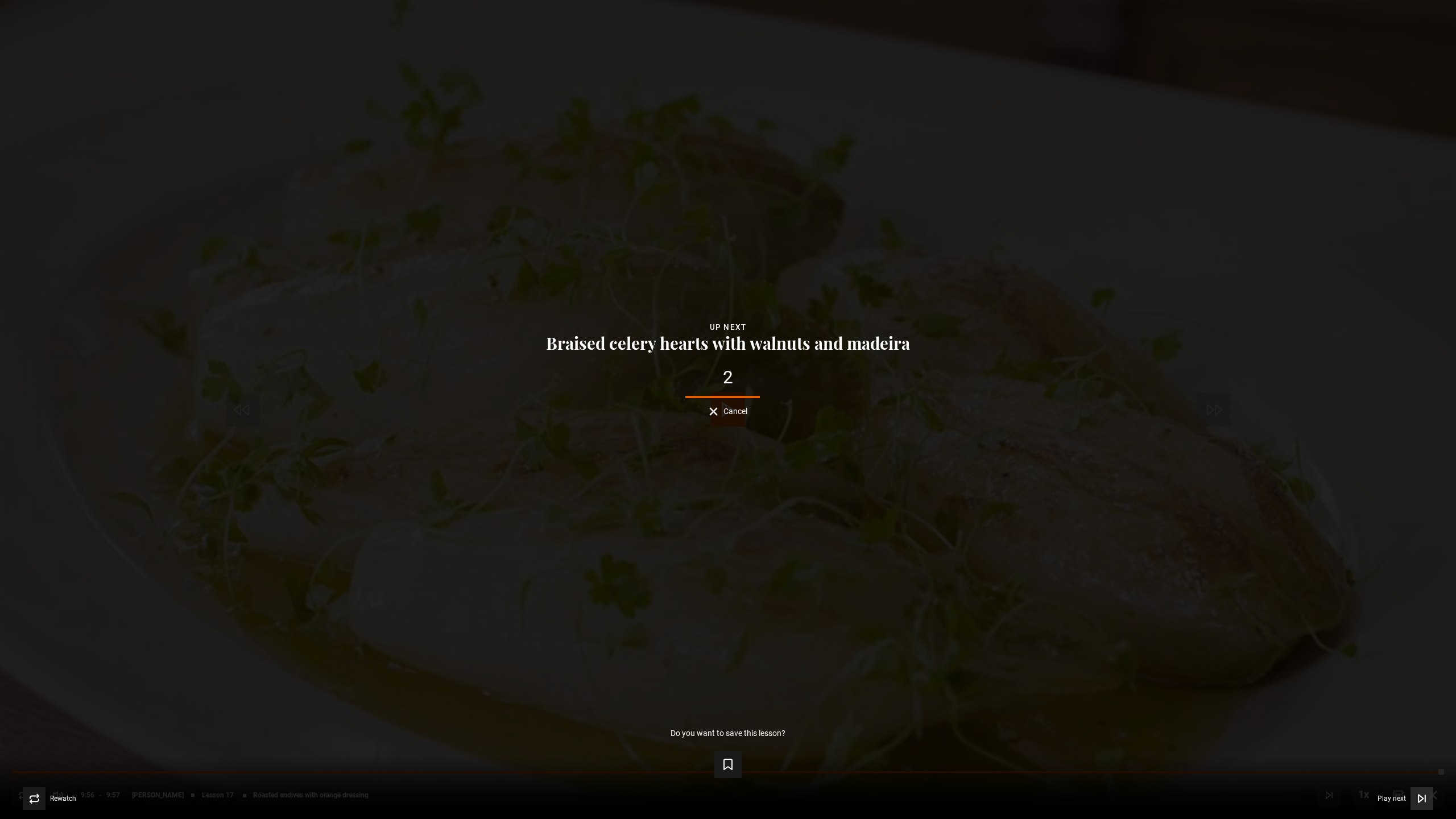
click at [1404, 760] on span "Play next" at bounding box center [1392, 799] width 29 height 7
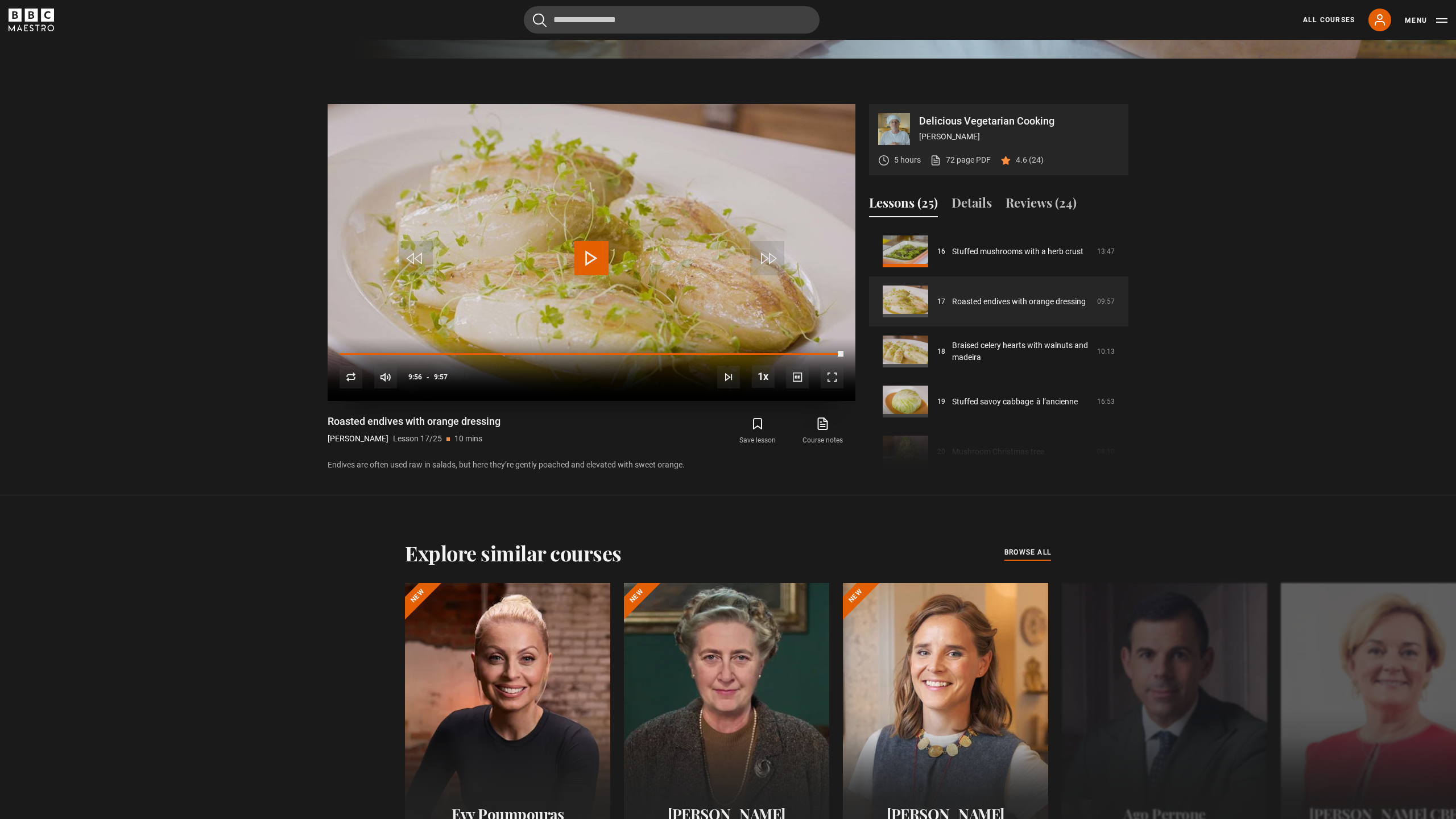
click at [604, 241] on span "Video Player" at bounding box center [592, 258] width 34 height 34
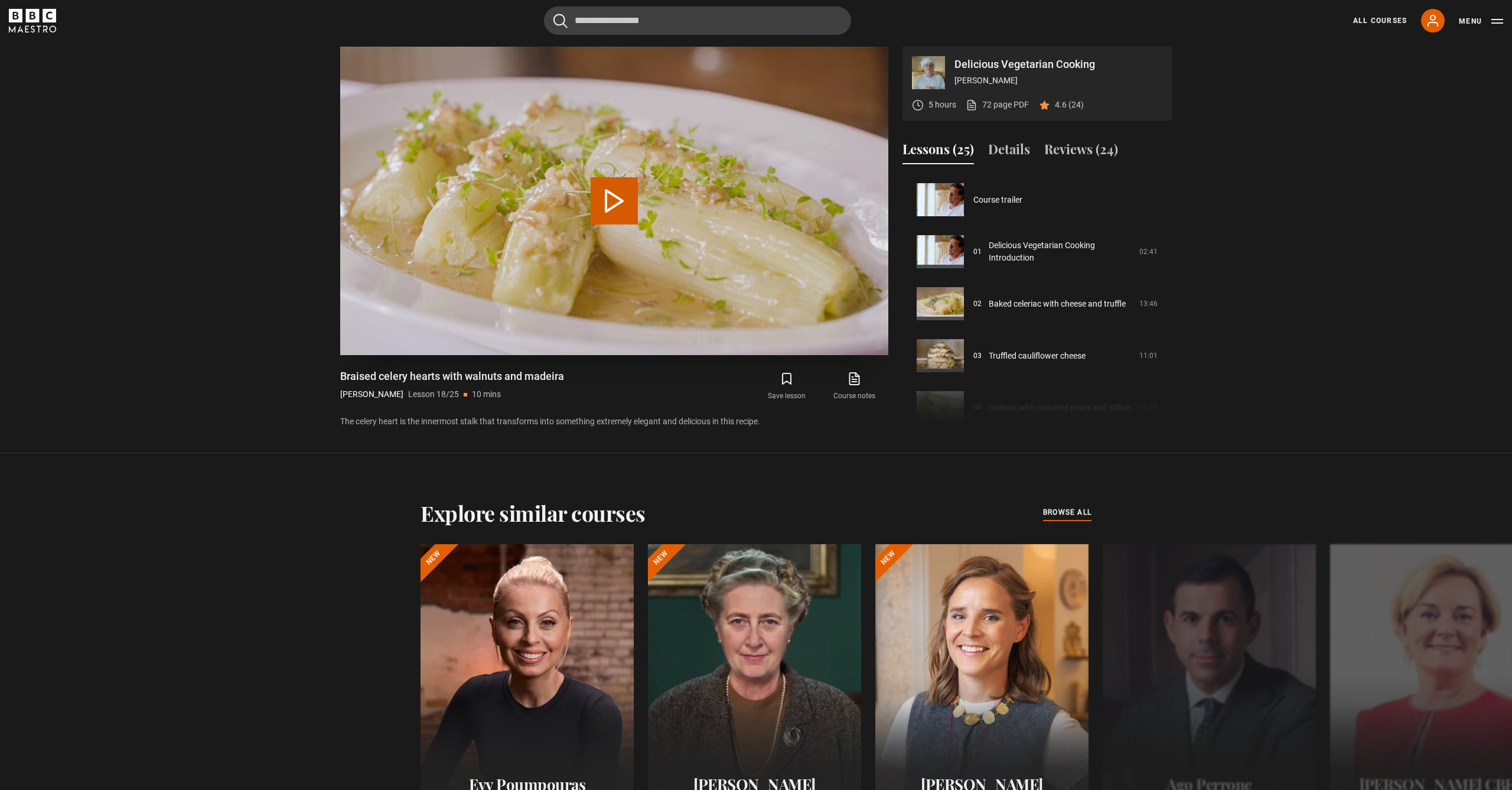
scroll to position [883, 0]
click at [606, 211] on button "Play Lesson Braised celery hearts with walnuts and madeira" at bounding box center [614, 201] width 47 height 47
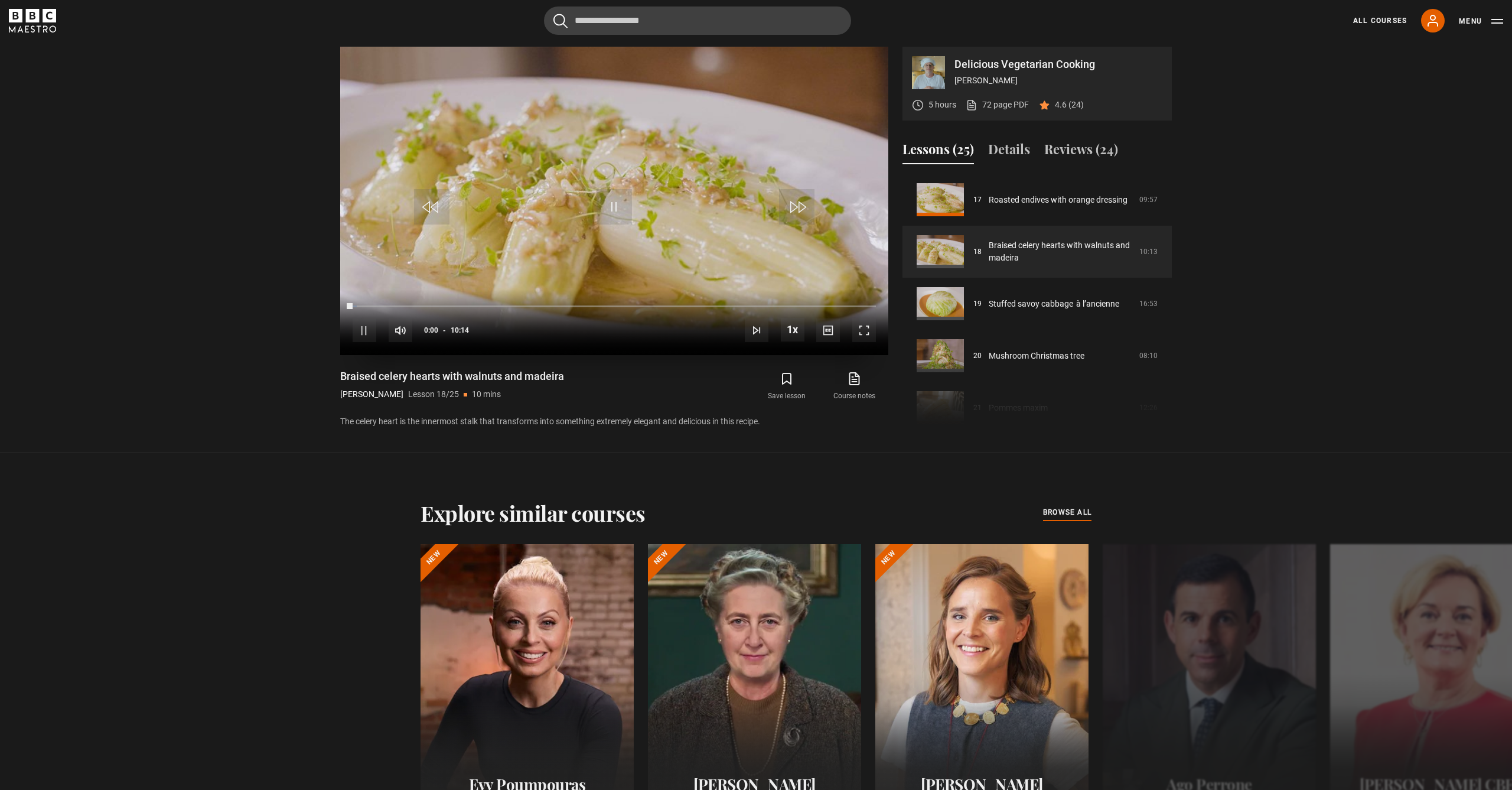
click at [866, 330] on span "Video Player" at bounding box center [864, 330] width 24 height 24
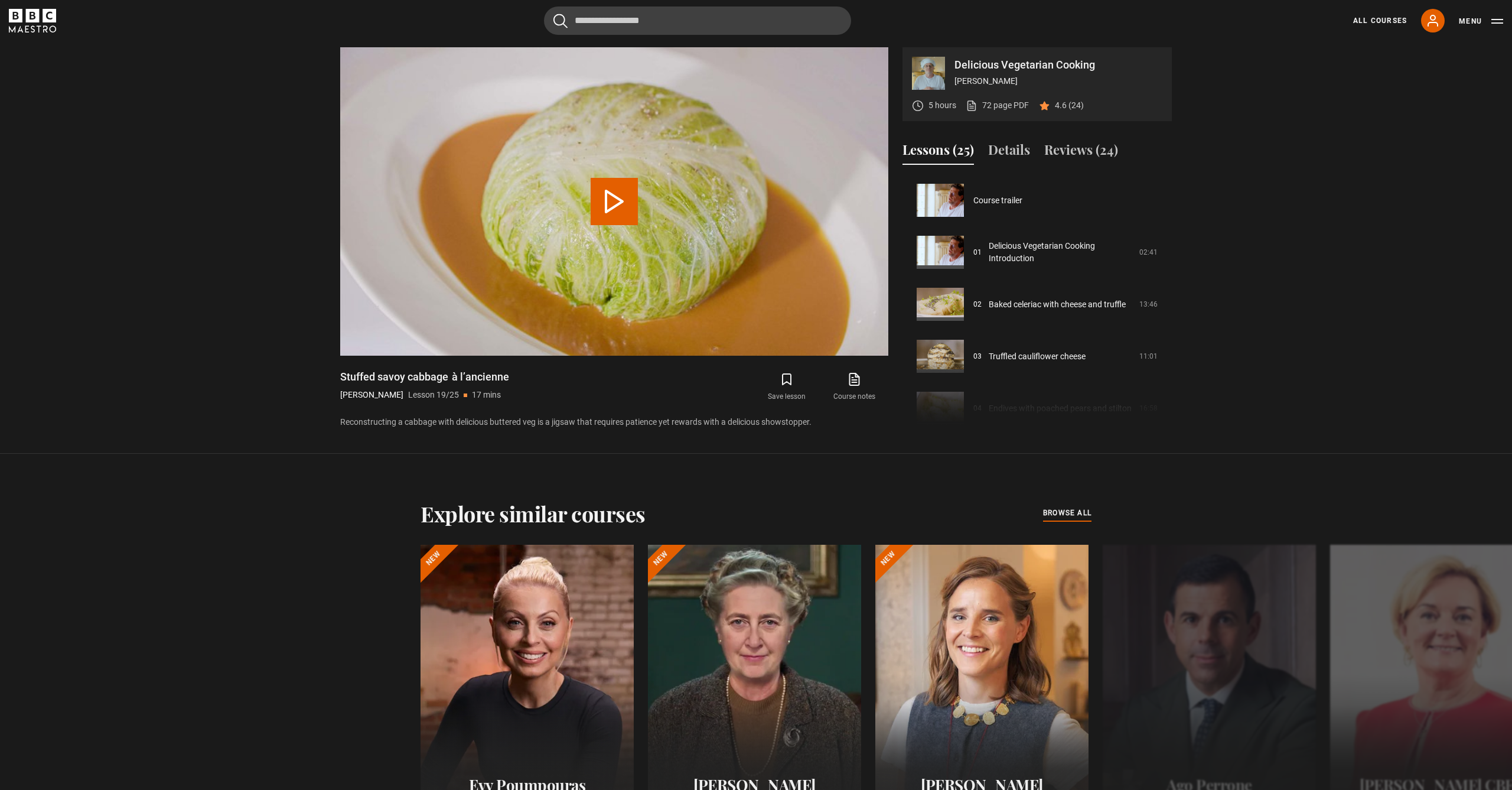
scroll to position [936, 0]
